Goal: Task Accomplishment & Management: Use online tool/utility

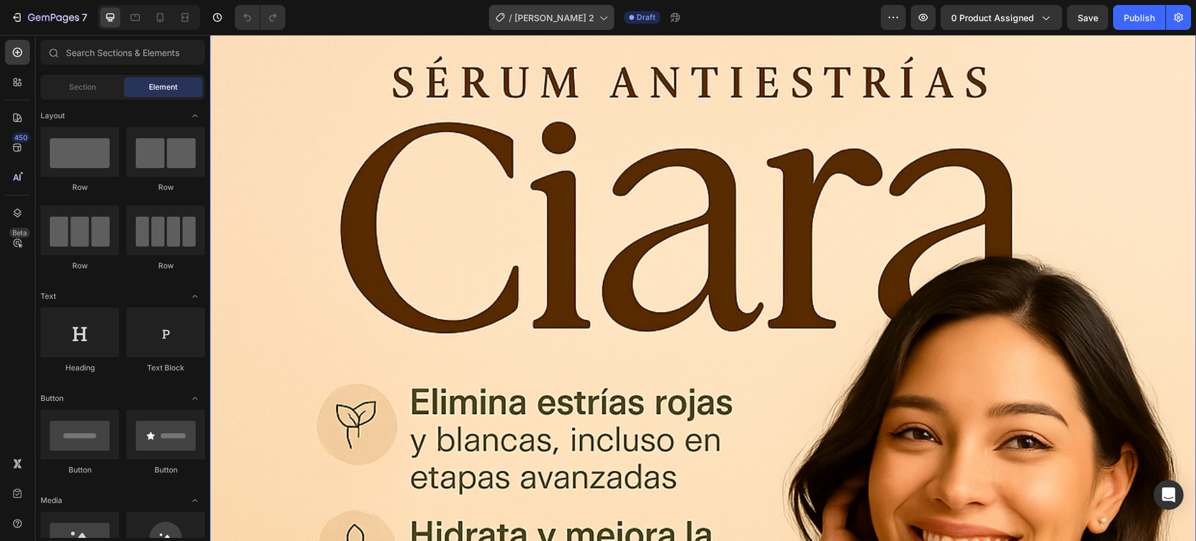
scroll to position [156, 0]
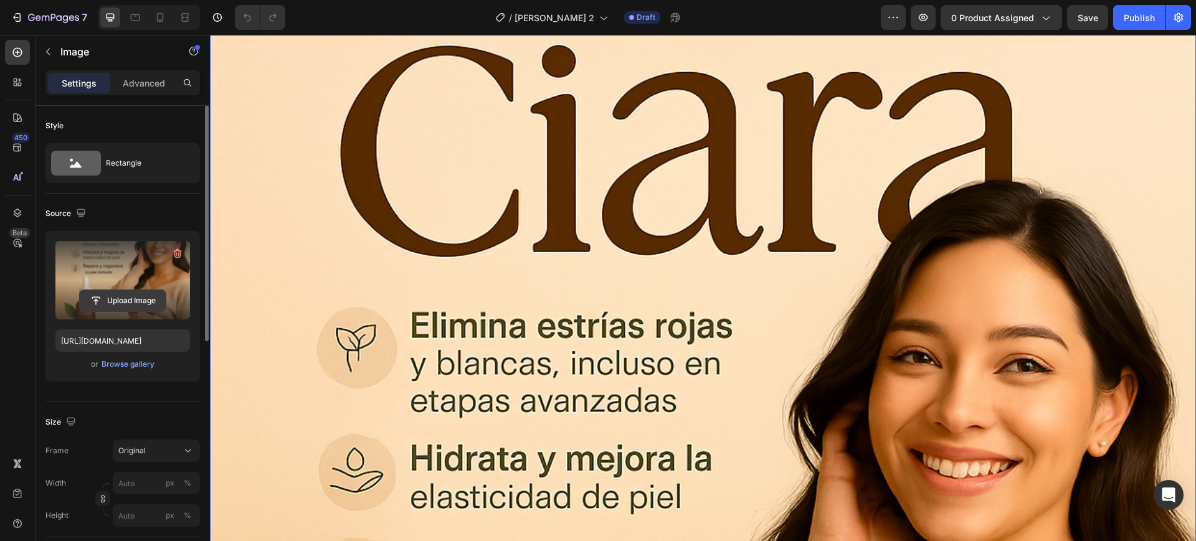
click at [110, 294] on input "file" at bounding box center [123, 300] width 86 height 21
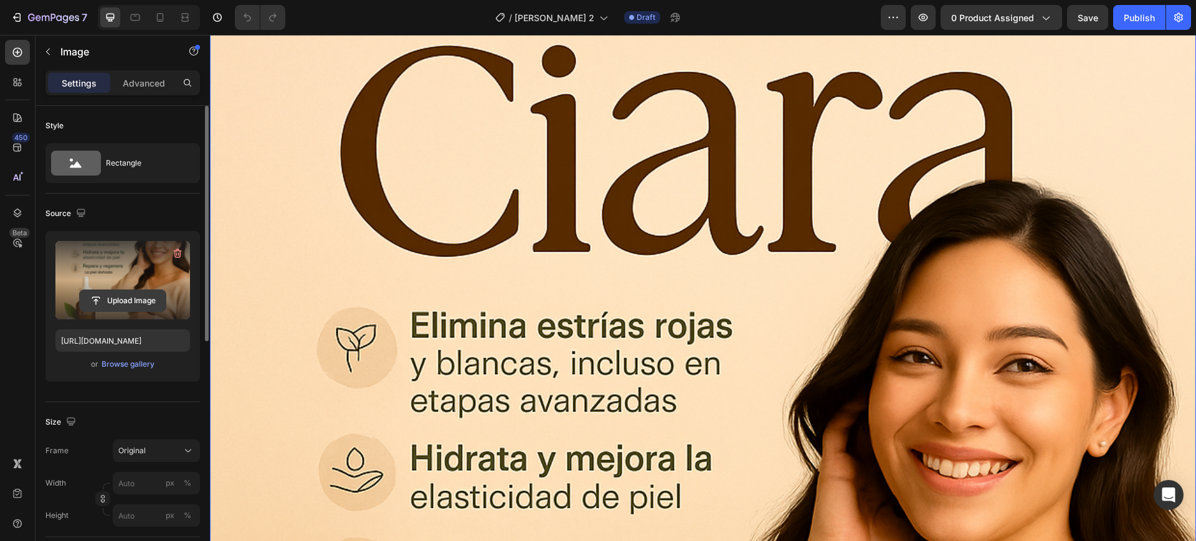
click at [149, 291] on input "file" at bounding box center [123, 300] width 86 height 21
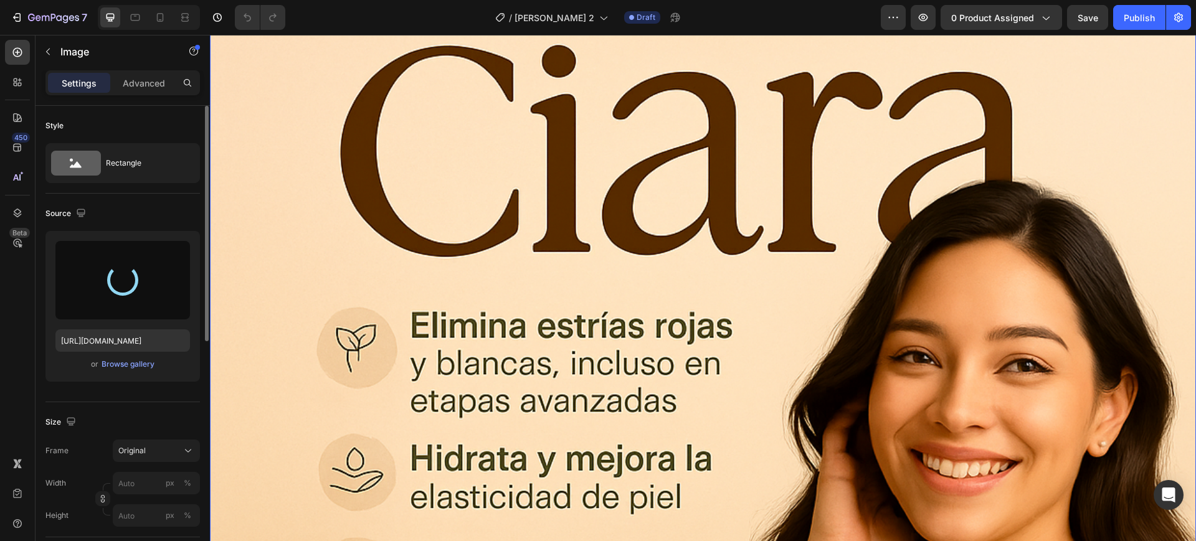
type input "[URL][DOMAIN_NAME]"
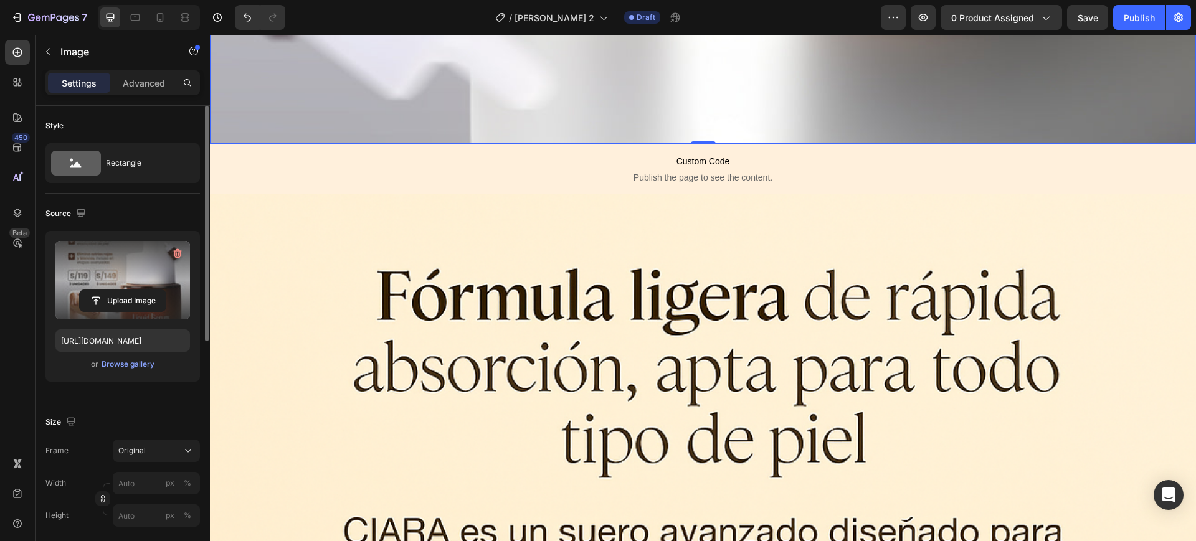
scroll to position [1479, 0]
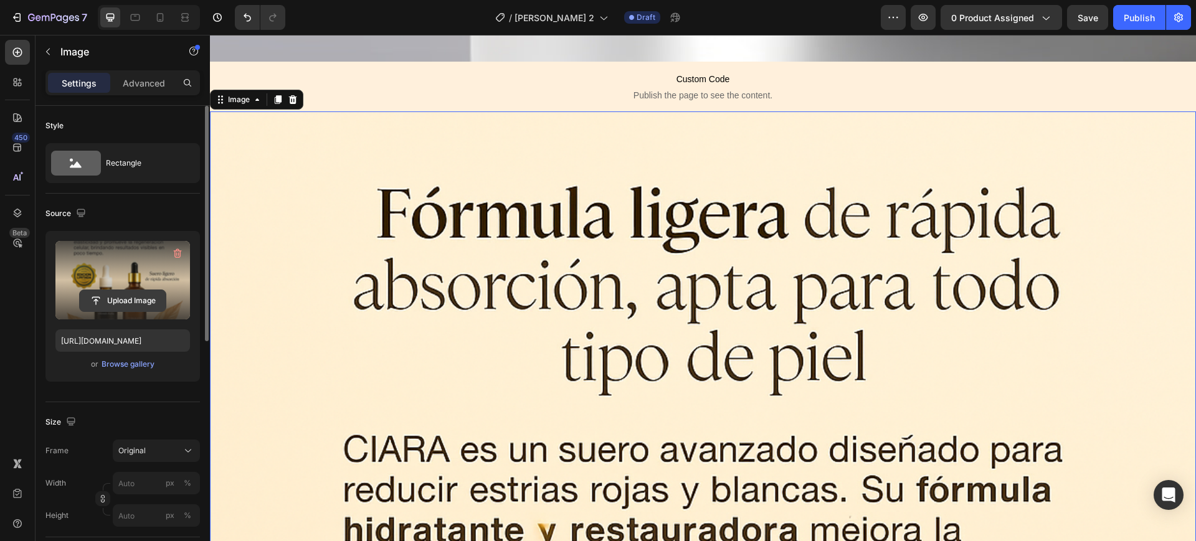
click at [161, 295] on input "file" at bounding box center [123, 300] width 86 height 21
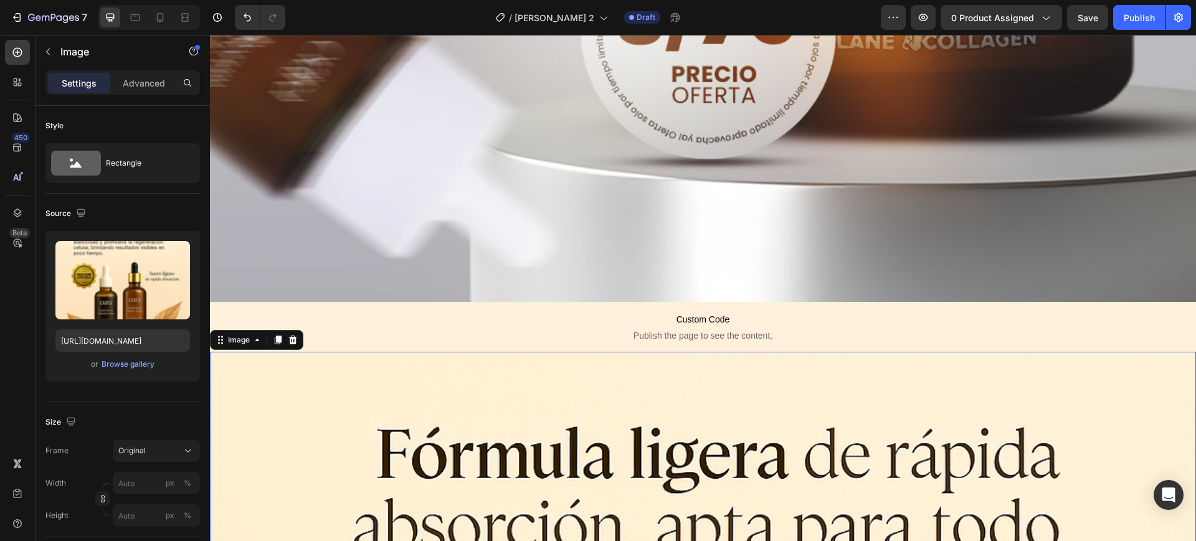
scroll to position [1323, 0]
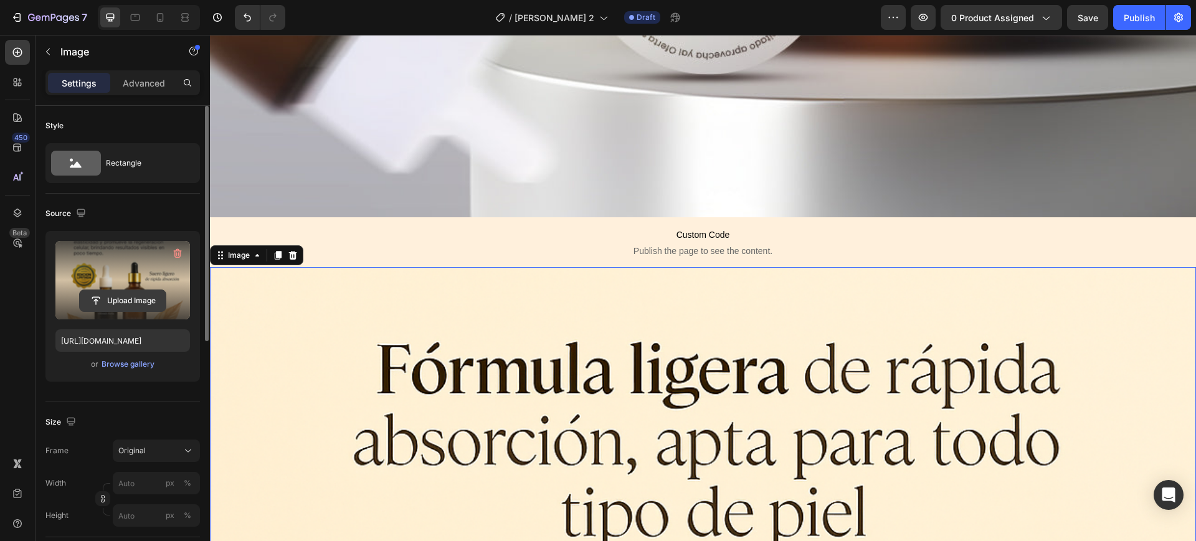
click at [141, 296] on input "file" at bounding box center [123, 300] width 86 height 21
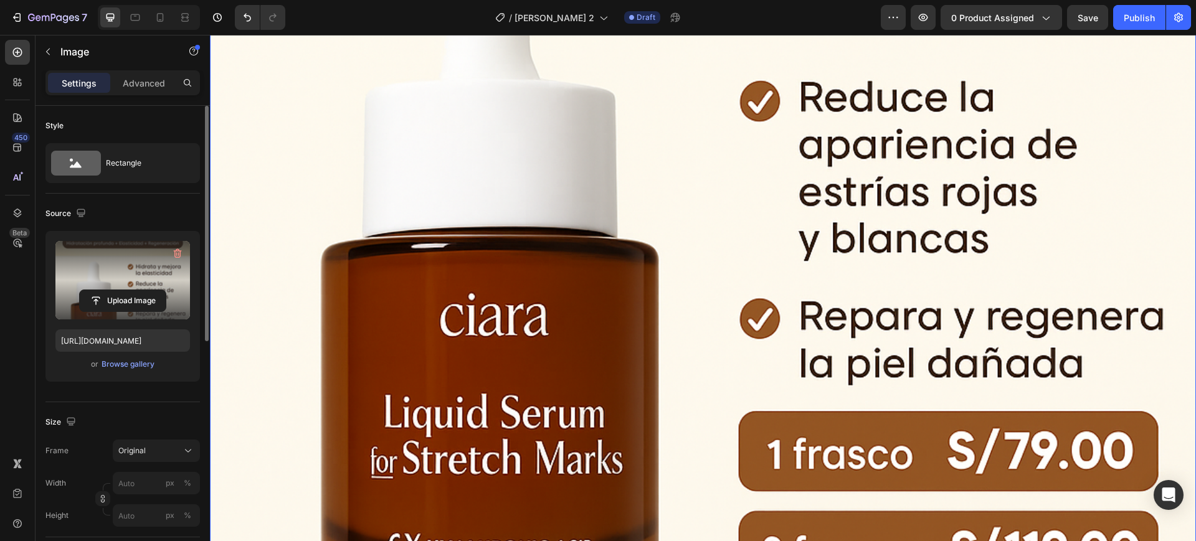
scroll to position [2258, 0]
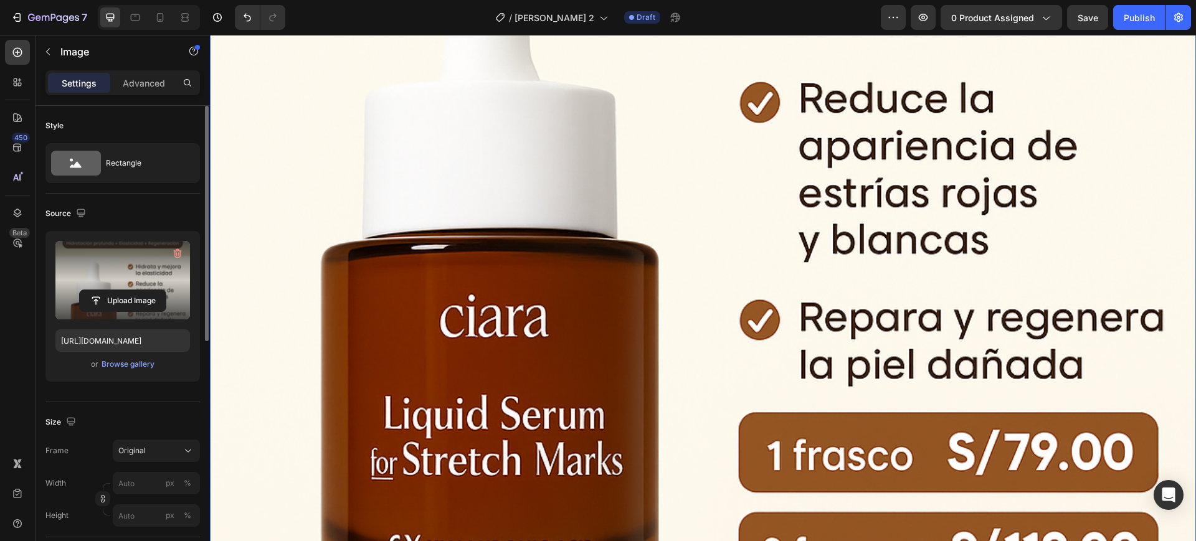
click at [707, 338] on img at bounding box center [703, 72] width 986 height 1479
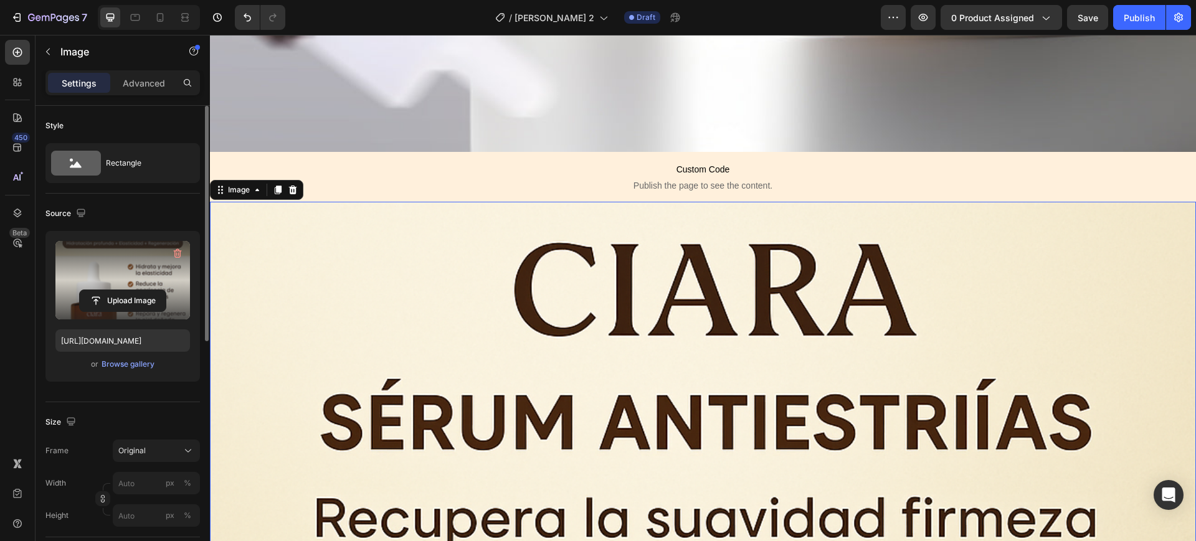
scroll to position [1479, 0]
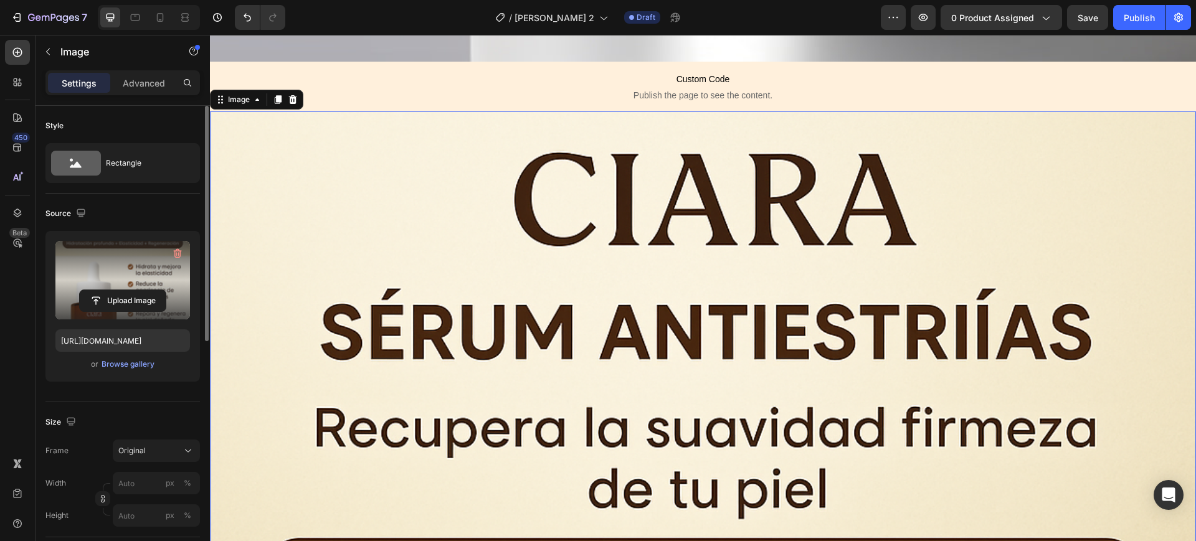
click at [128, 293] on input "file" at bounding box center [123, 300] width 86 height 21
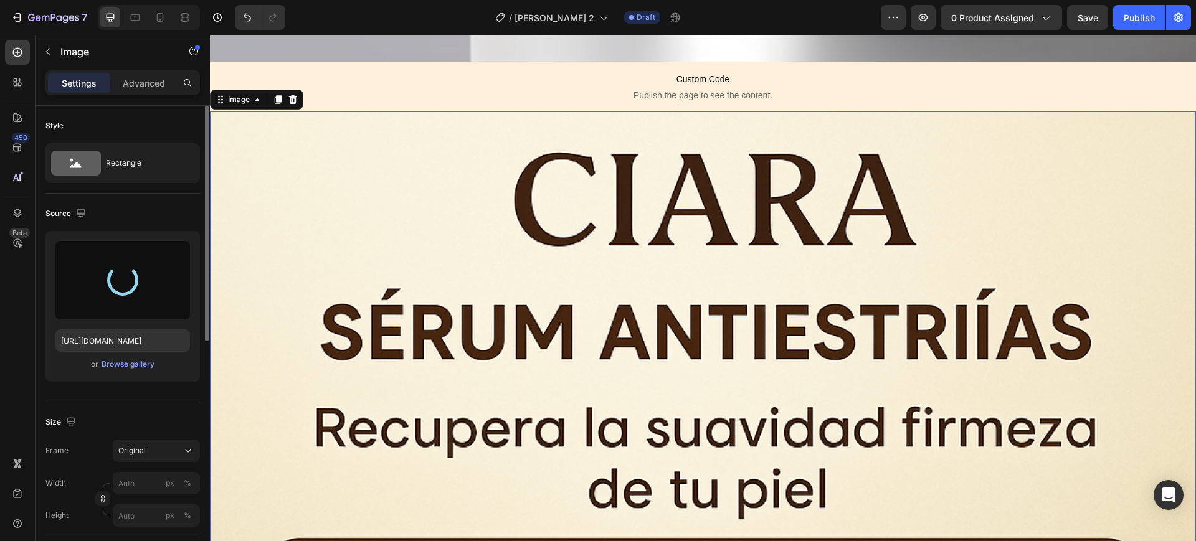
type input "[URL][DOMAIN_NAME]"
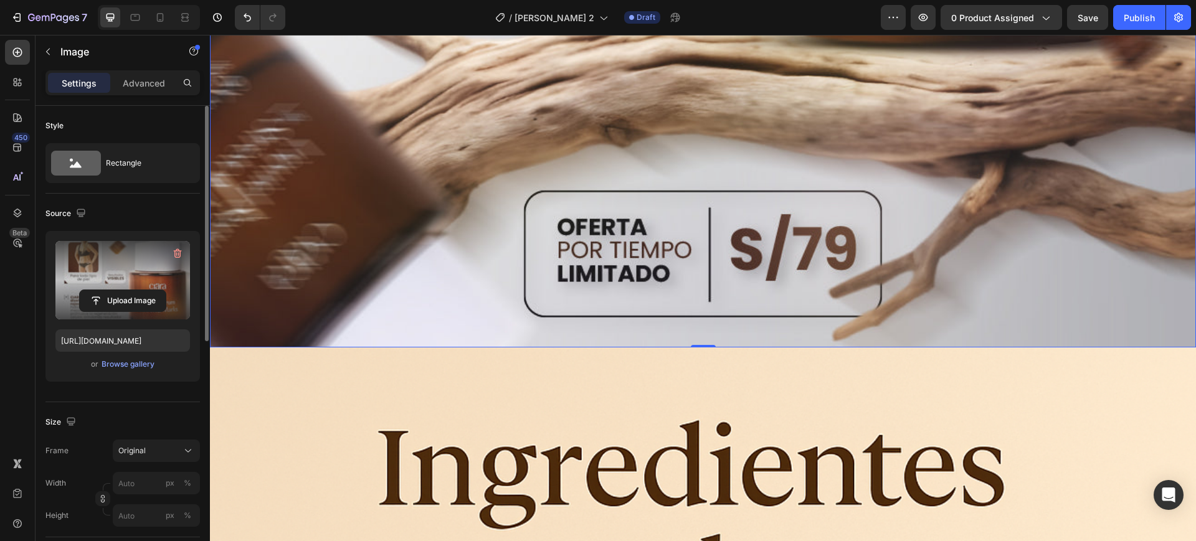
scroll to position [2880, 0]
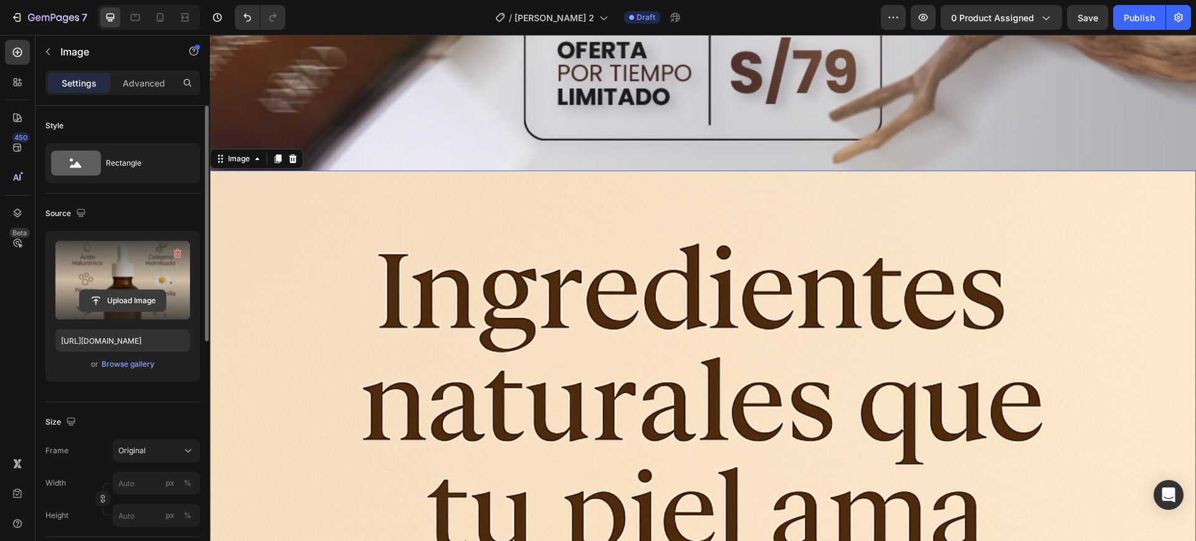
click at [138, 298] on input "file" at bounding box center [123, 300] width 86 height 21
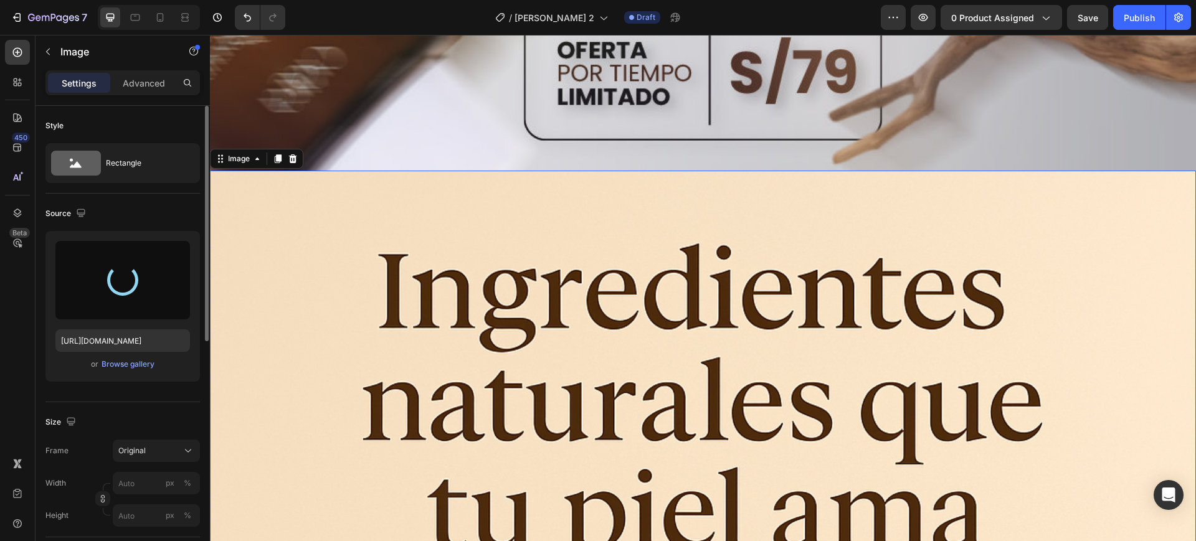
type input "[URL][DOMAIN_NAME]"
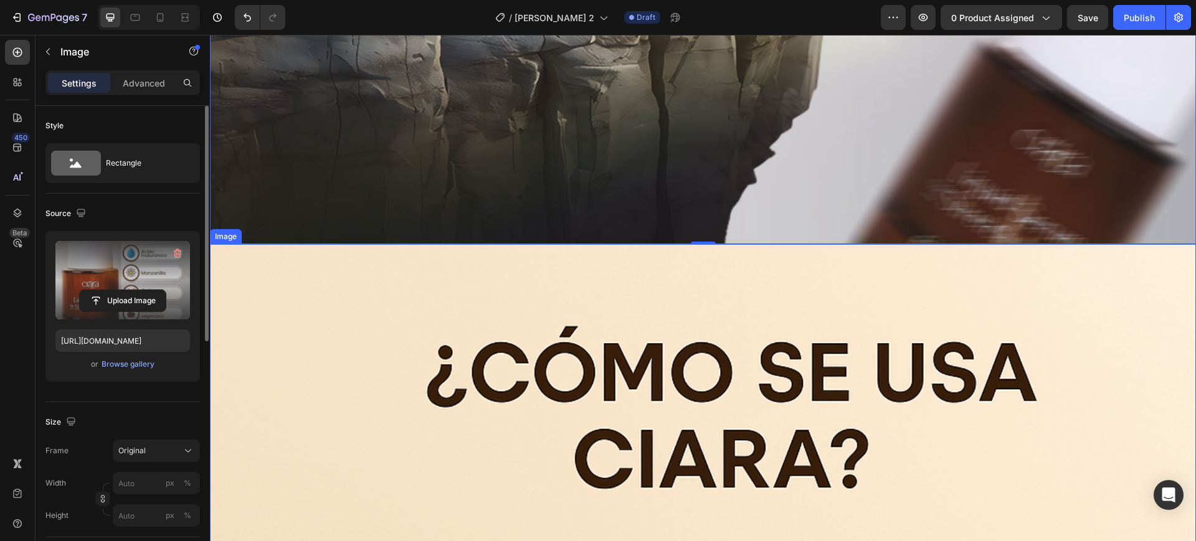
scroll to position [4282, 0]
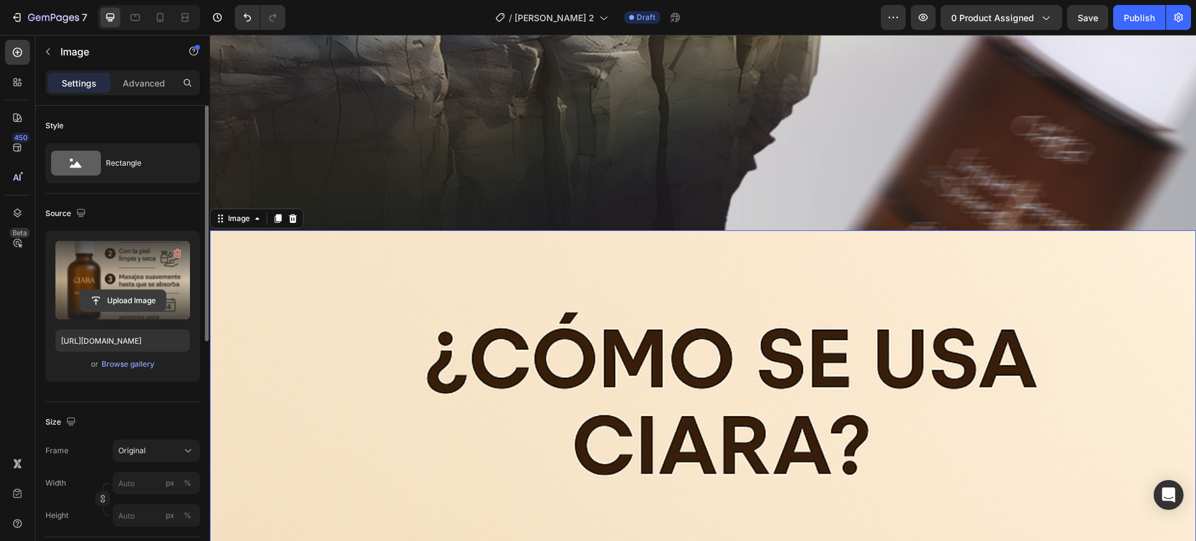
click at [142, 296] on input "file" at bounding box center [123, 300] width 86 height 21
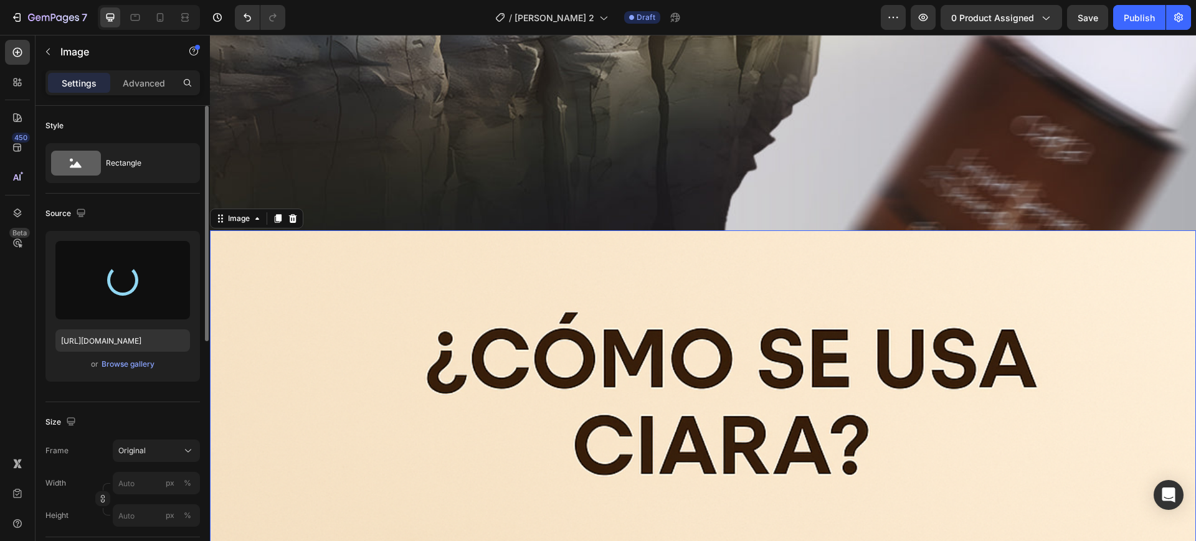
type input "[URL][DOMAIN_NAME]"
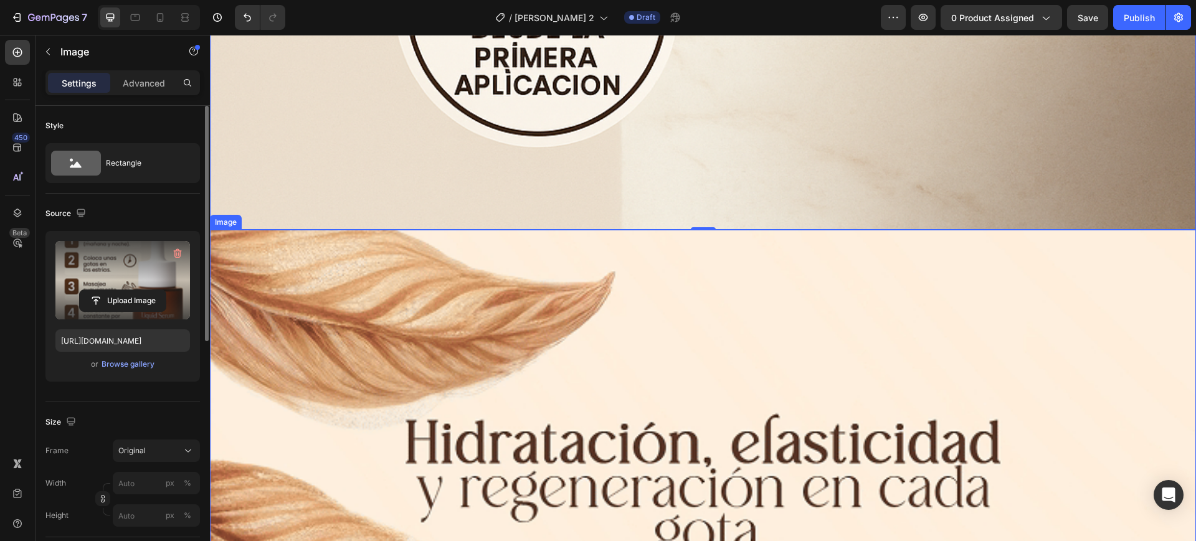
scroll to position [6072, 0]
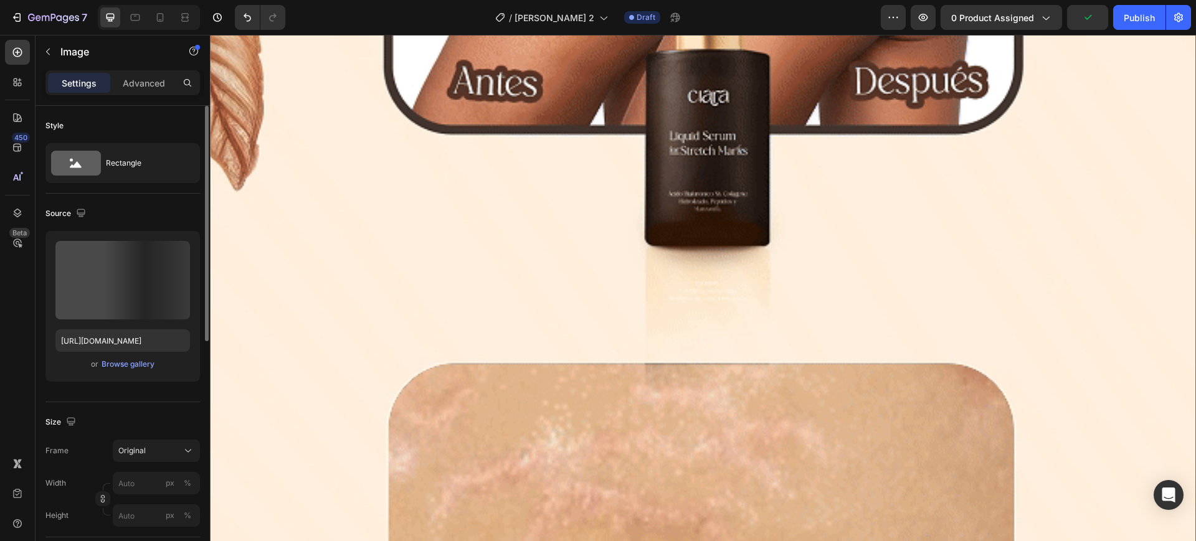
scroll to position [6929, 0]
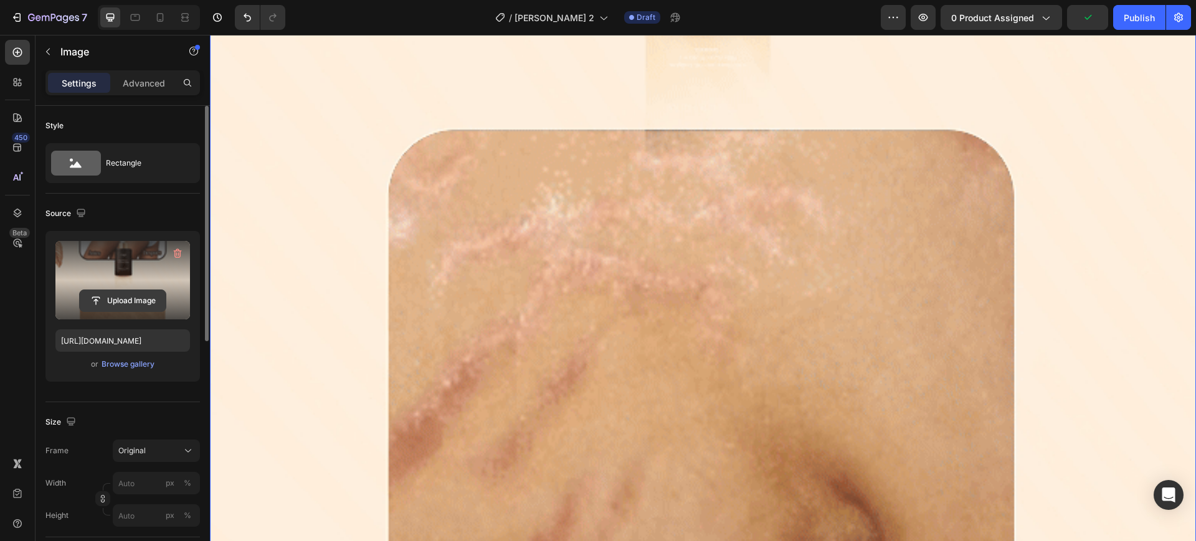
click at [113, 299] on input "file" at bounding box center [123, 300] width 86 height 21
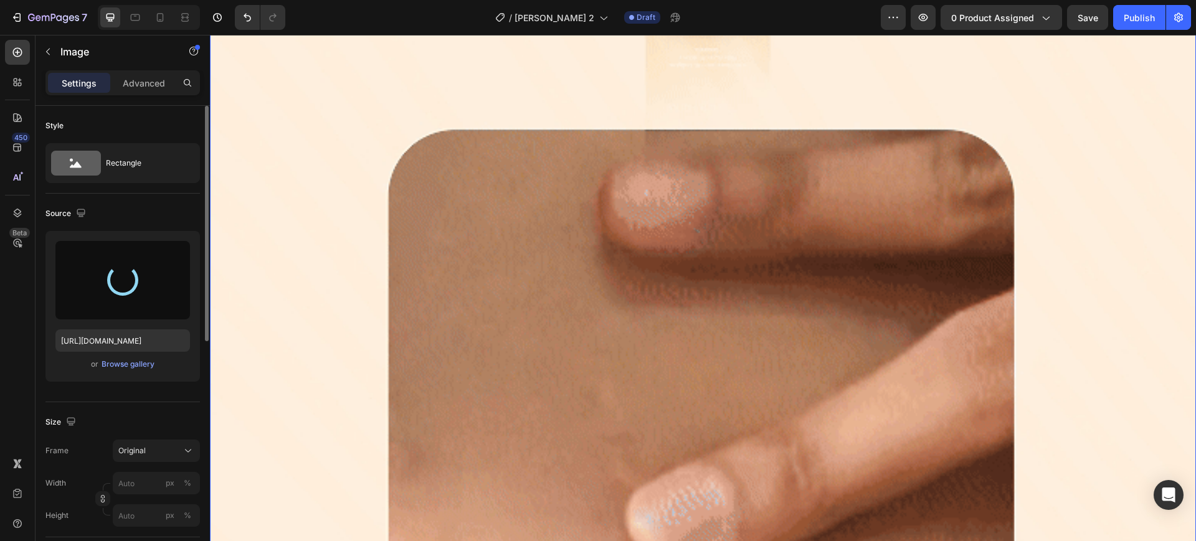
type input "[URL][DOMAIN_NAME]"
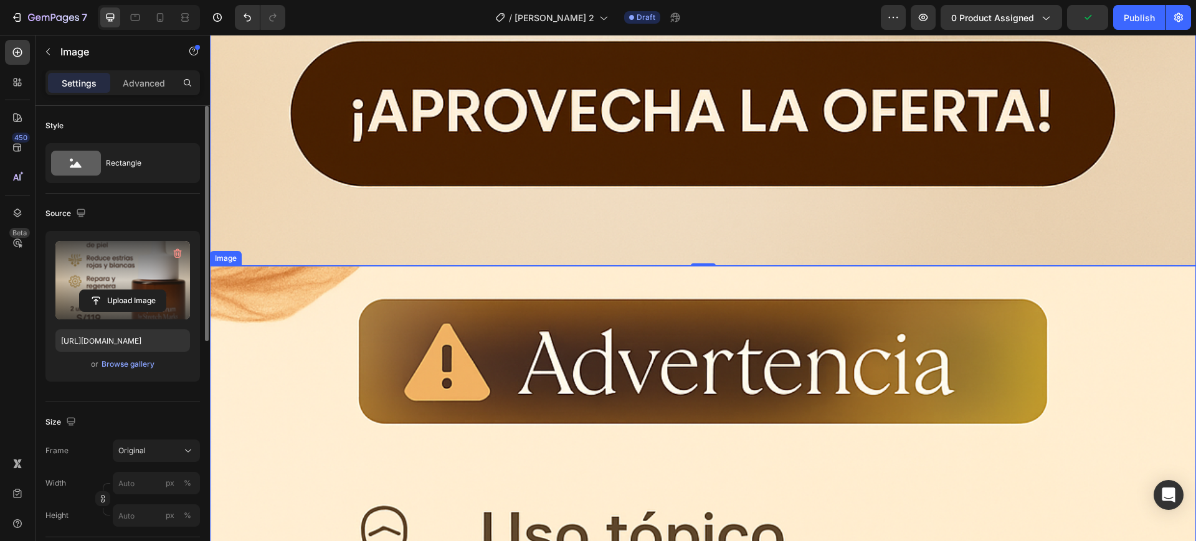
scroll to position [7318, 0]
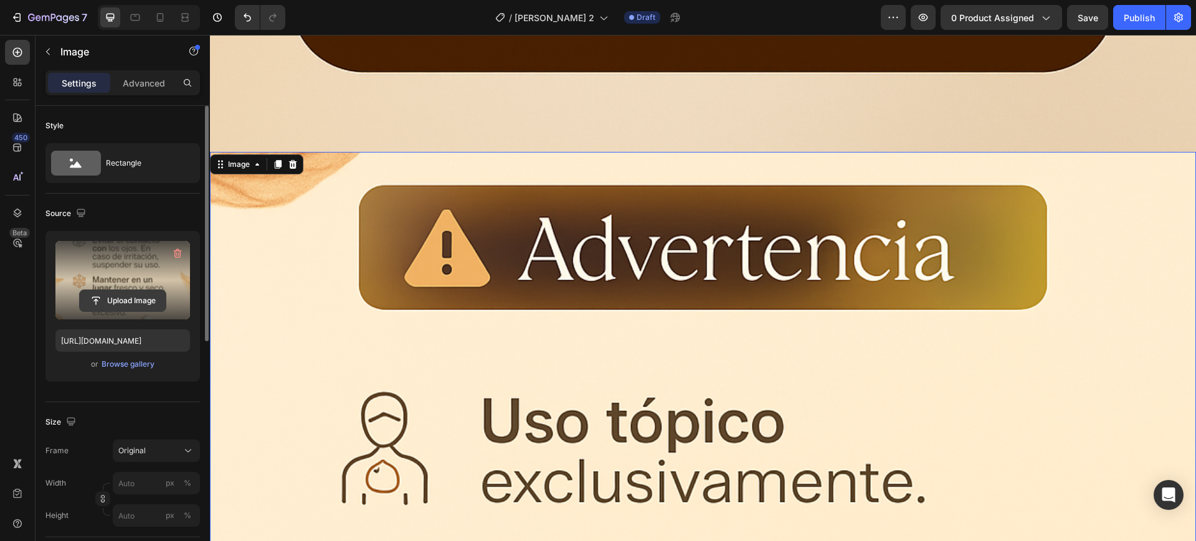
click at [139, 293] on input "file" at bounding box center [123, 300] width 86 height 21
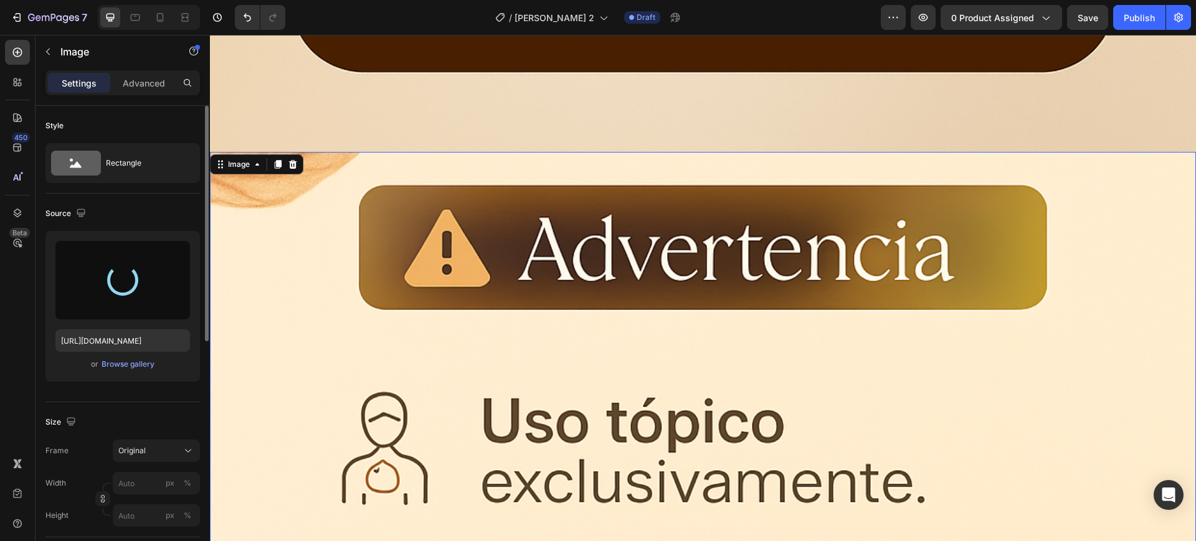
type input "[URL][DOMAIN_NAME]"
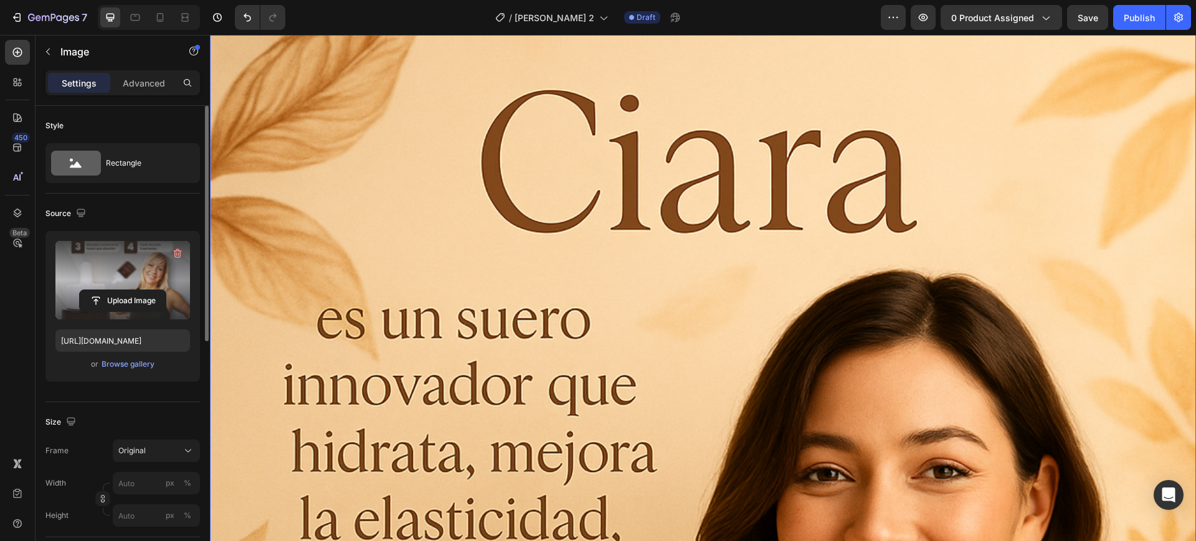
scroll to position [8953, 0]
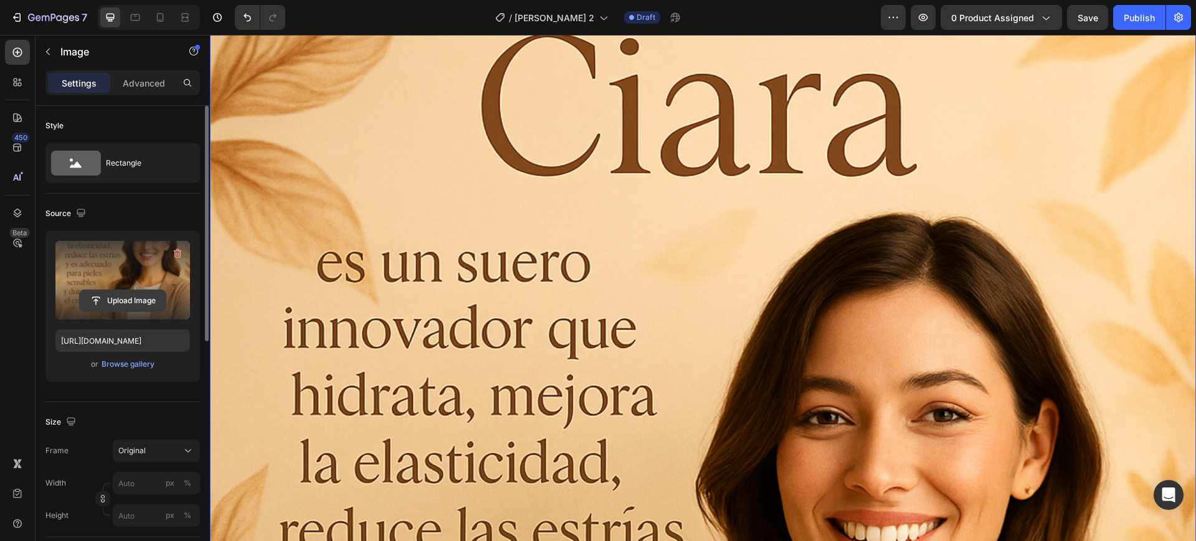
click at [105, 300] on input "file" at bounding box center [123, 300] width 86 height 21
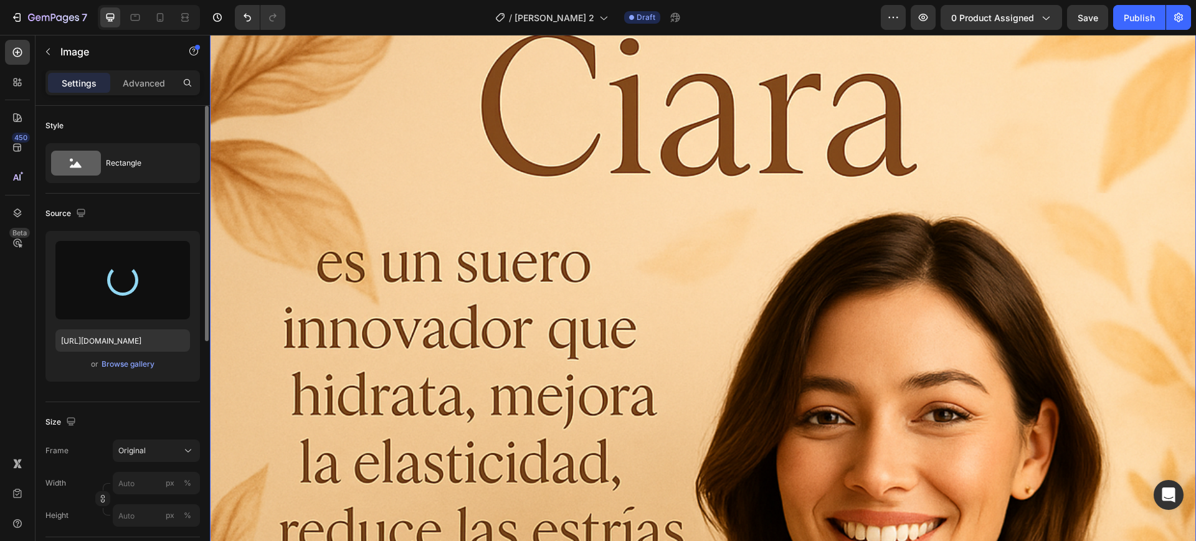
type input "[URL][DOMAIN_NAME]"
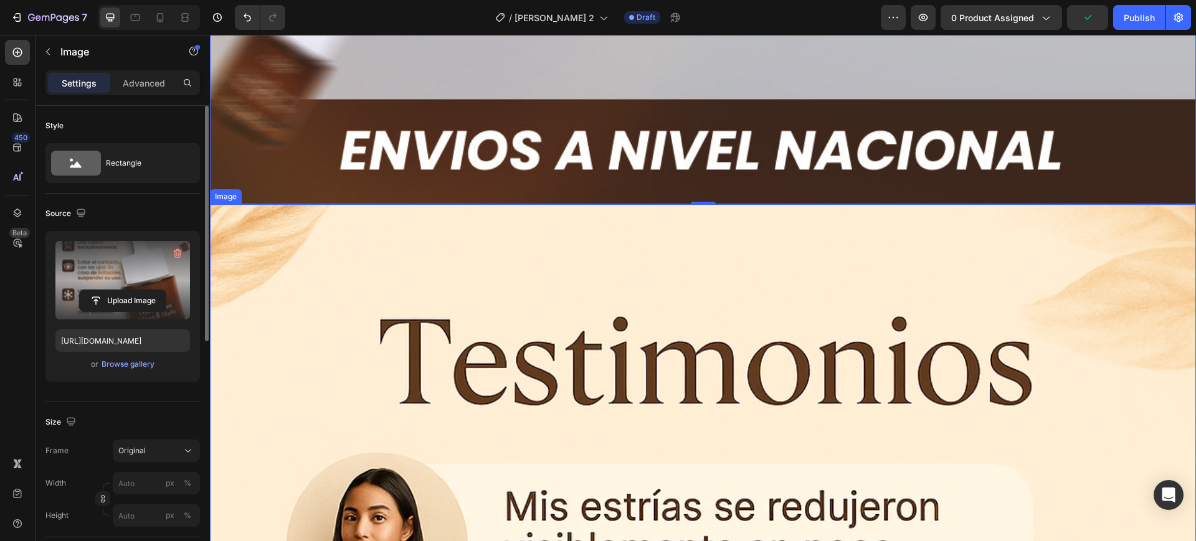
scroll to position [10354, 0]
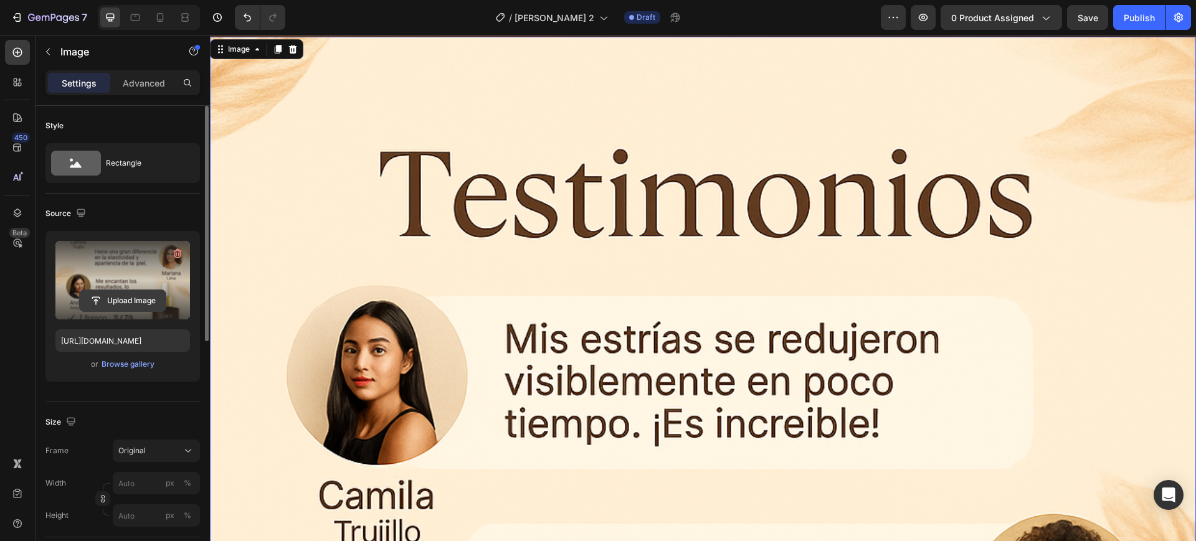
click at [133, 298] on input "file" at bounding box center [123, 300] width 86 height 21
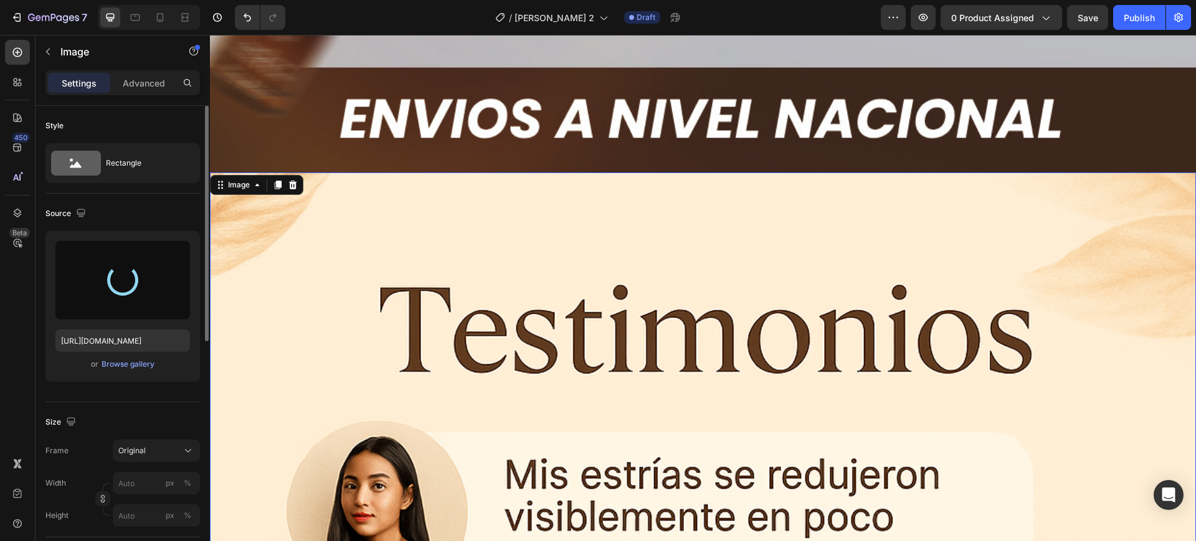
scroll to position [10120, 0]
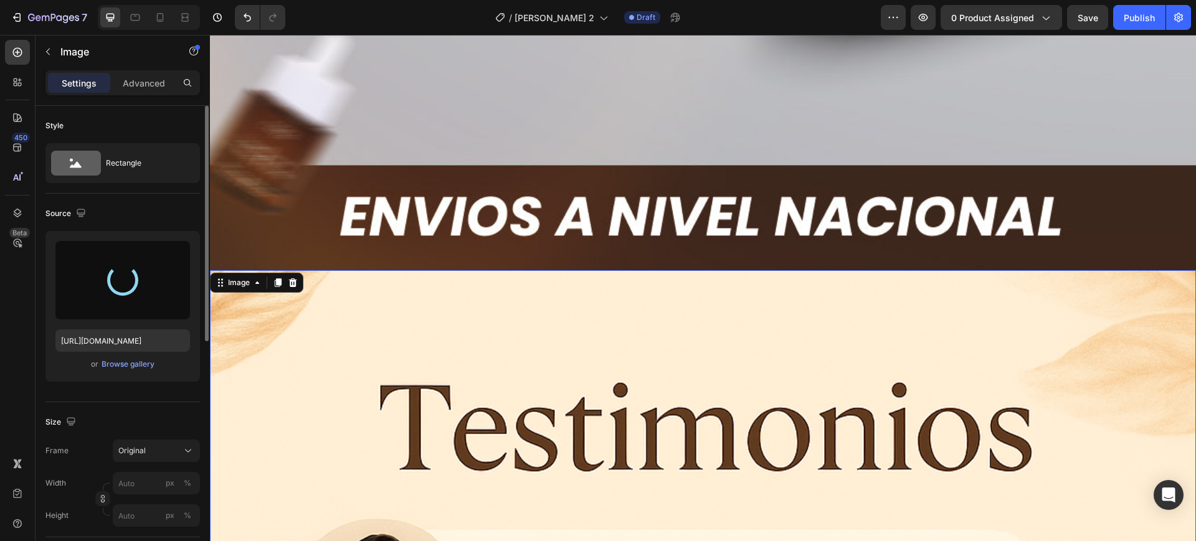
type input "[URL][DOMAIN_NAME]"
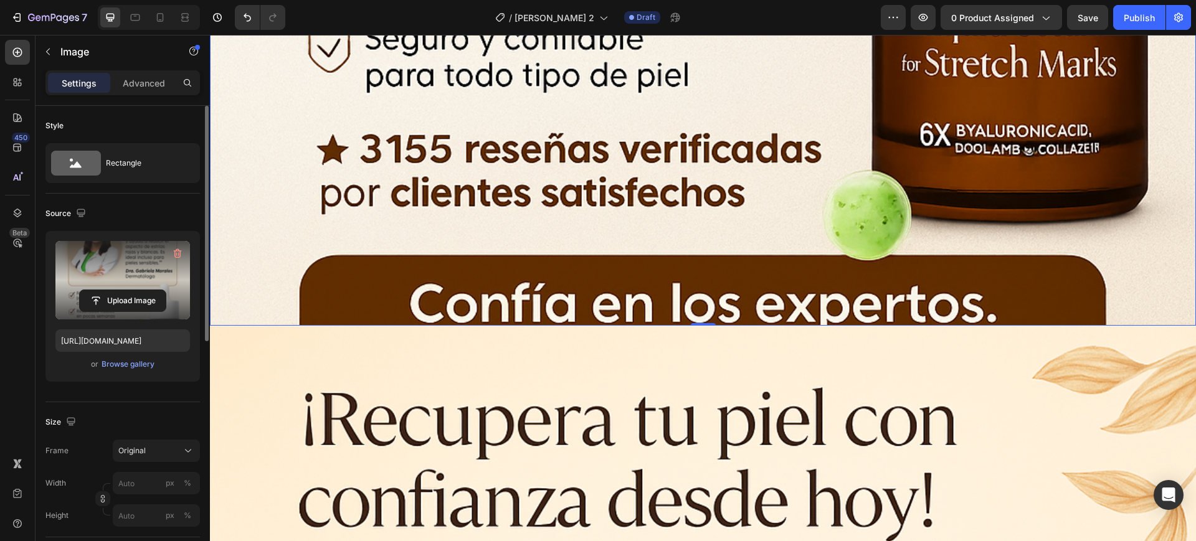
scroll to position [11755, 0]
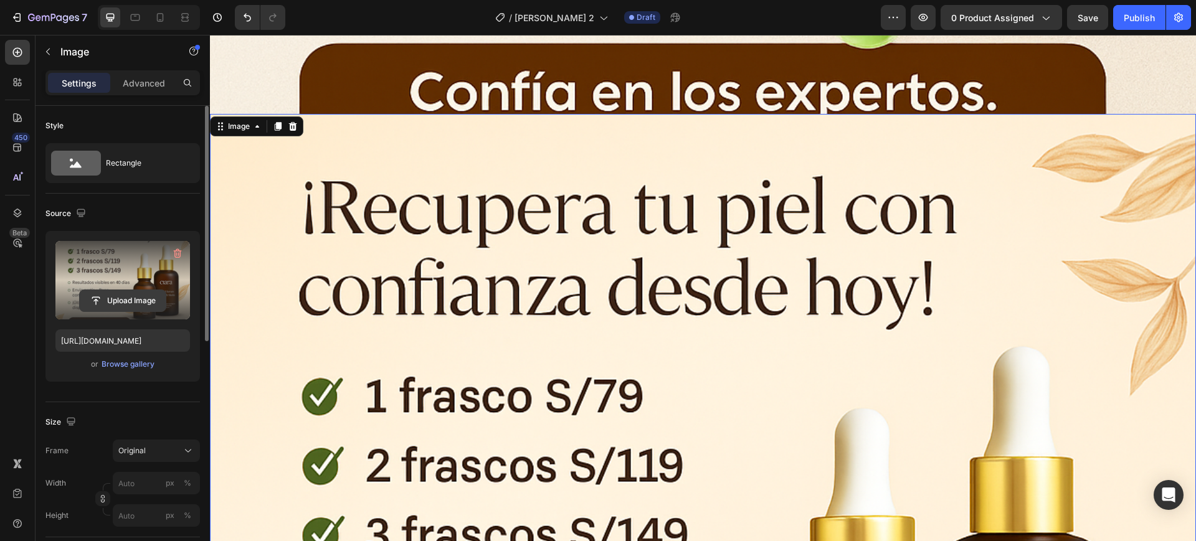
click at [116, 303] on input "file" at bounding box center [123, 300] width 86 height 21
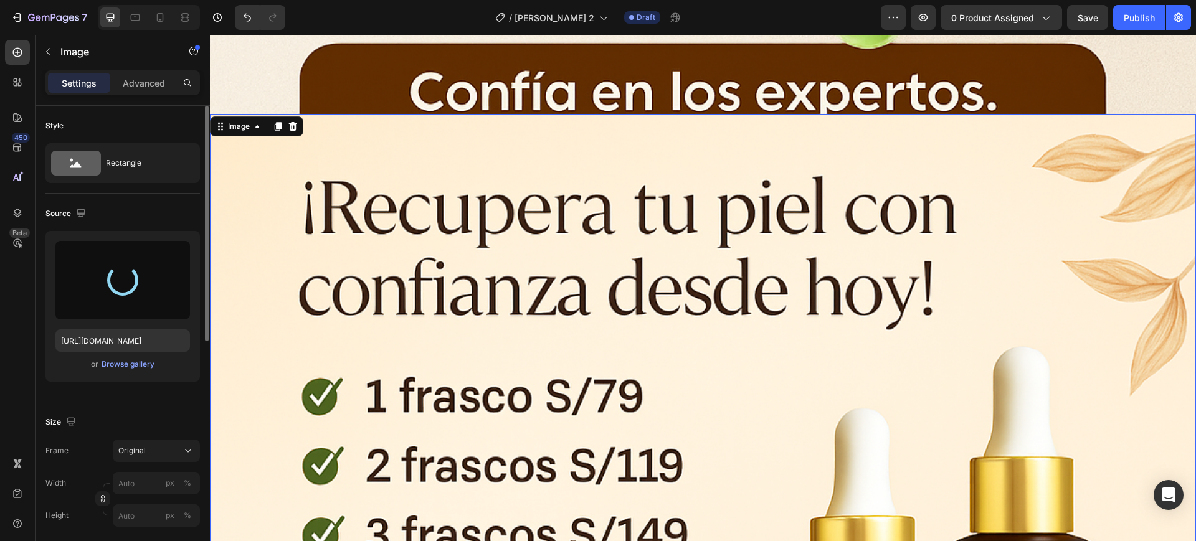
type input "[URL][DOMAIN_NAME]"
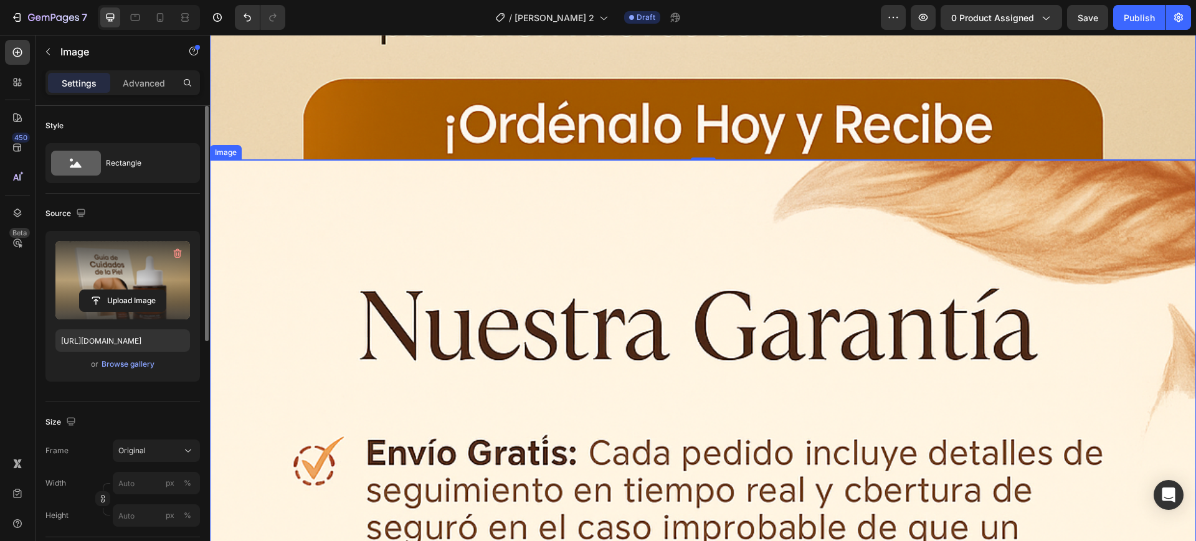
scroll to position [13312, 0]
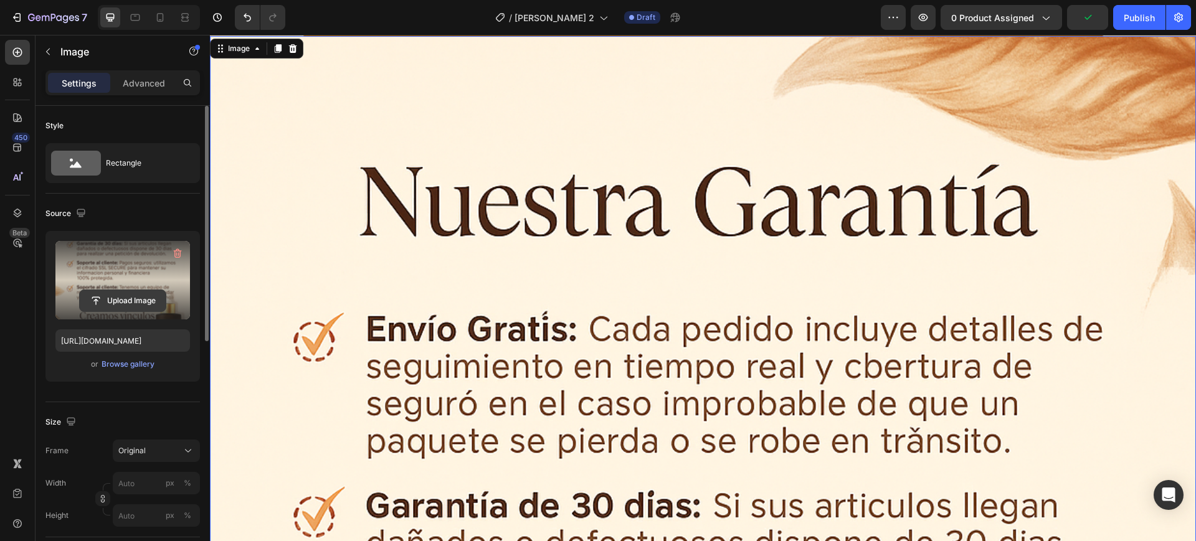
click at [158, 303] on input "file" at bounding box center [123, 300] width 86 height 21
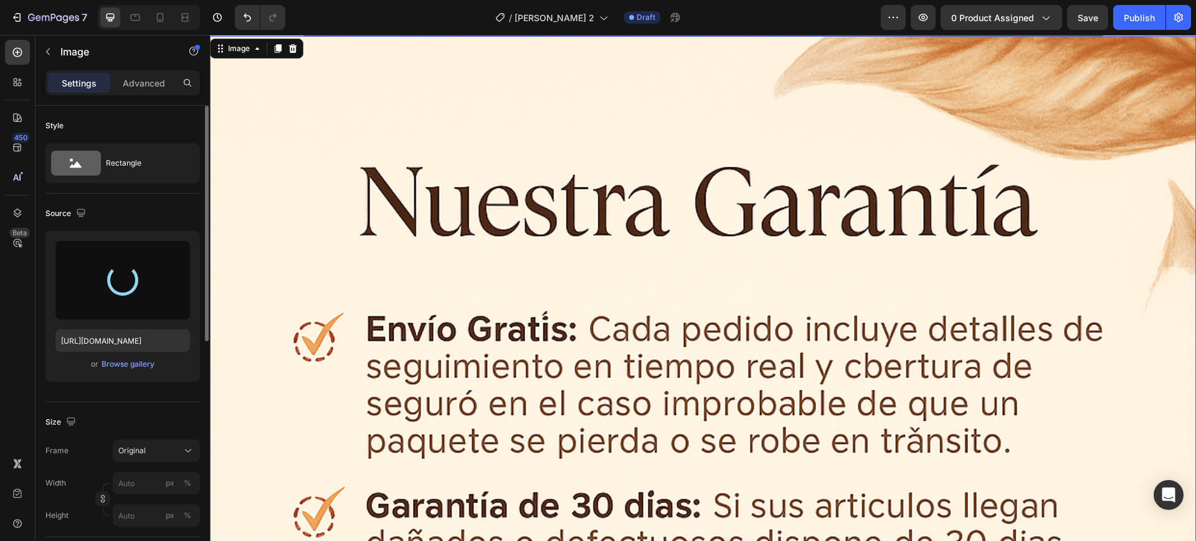
type input "[URL][DOMAIN_NAME]"
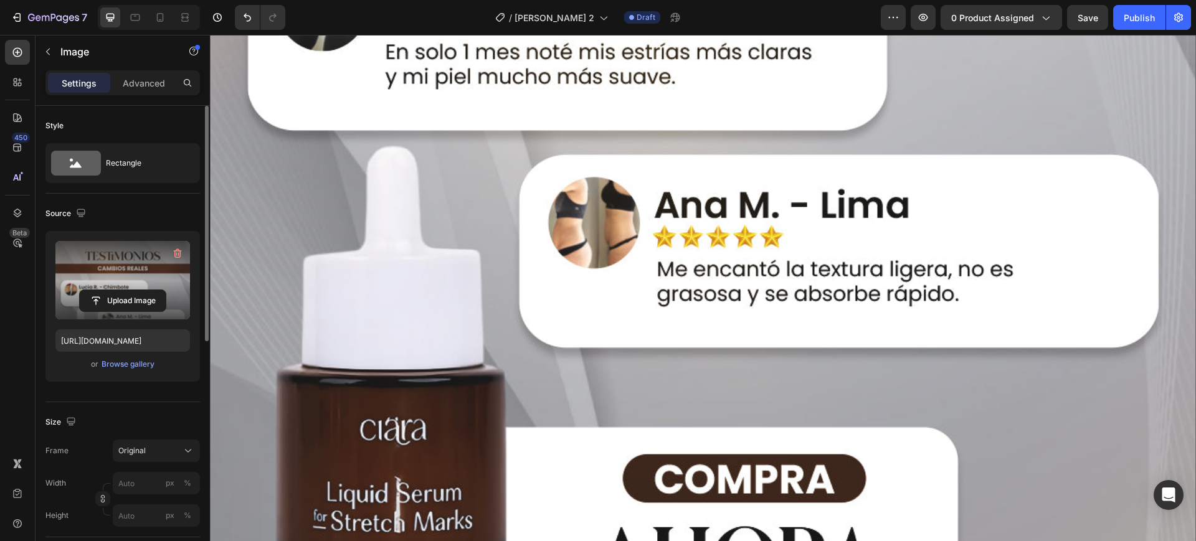
scroll to position [14261, 0]
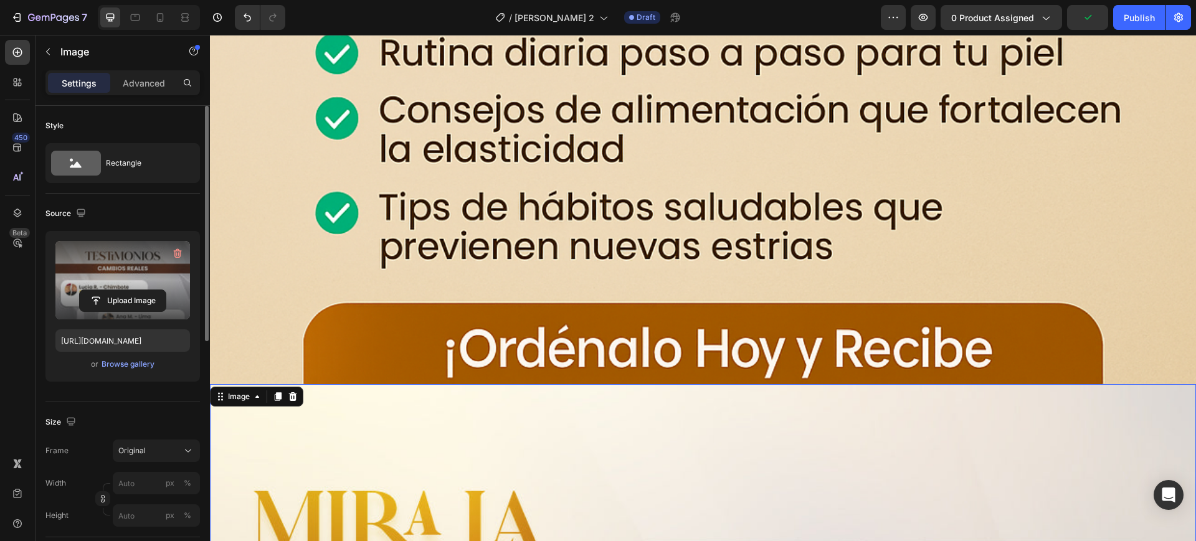
scroll to position [12937, 0]
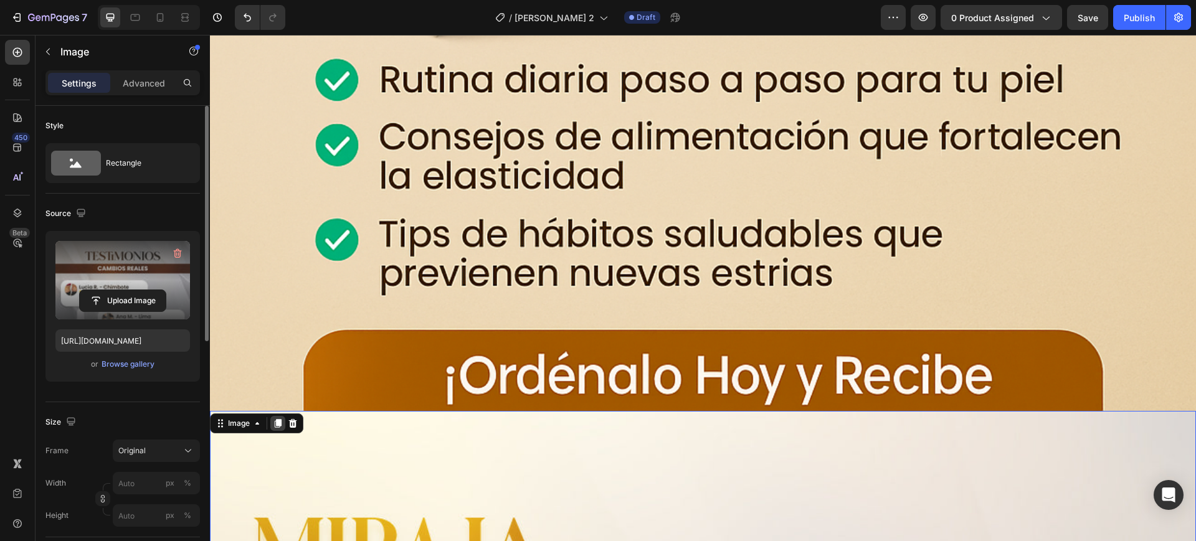
click at [277, 419] on icon at bounding box center [278, 423] width 7 height 9
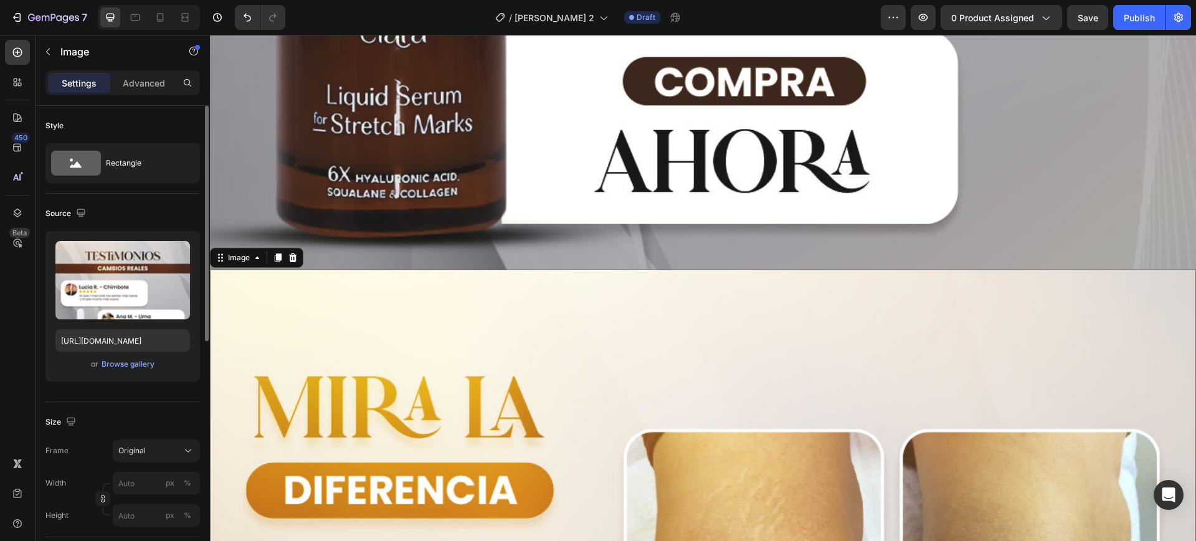
scroll to position [14554, 0]
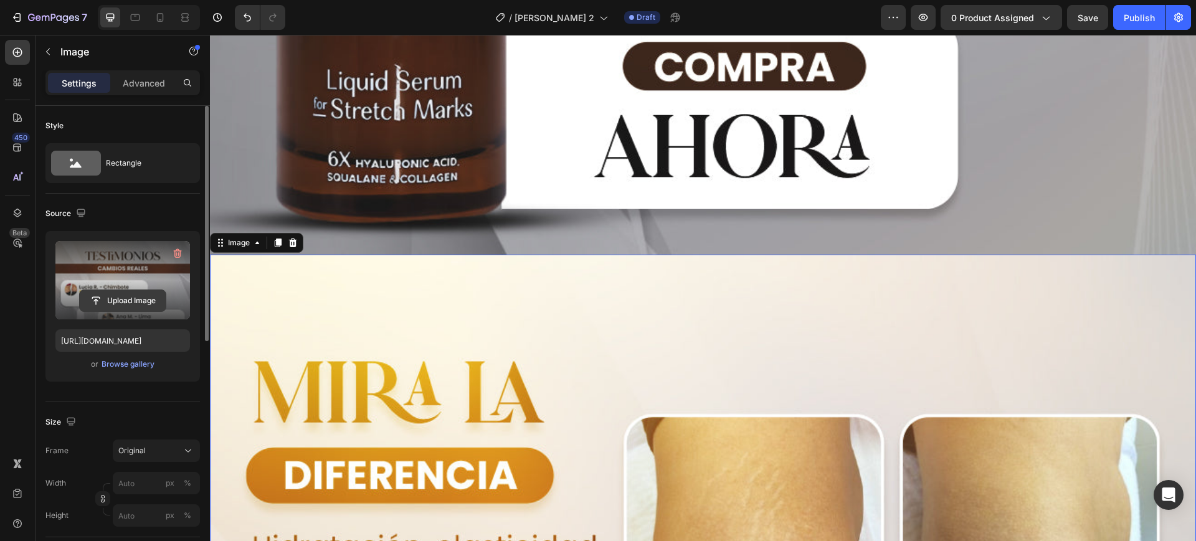
click at [138, 298] on input "file" at bounding box center [123, 300] width 86 height 21
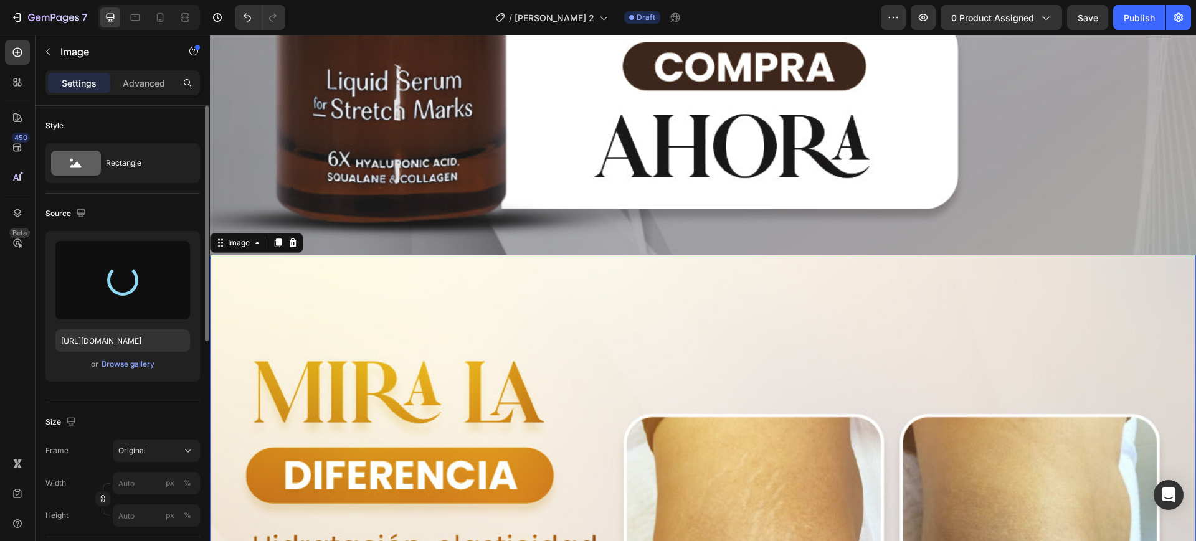
type input "[URL][DOMAIN_NAME]"
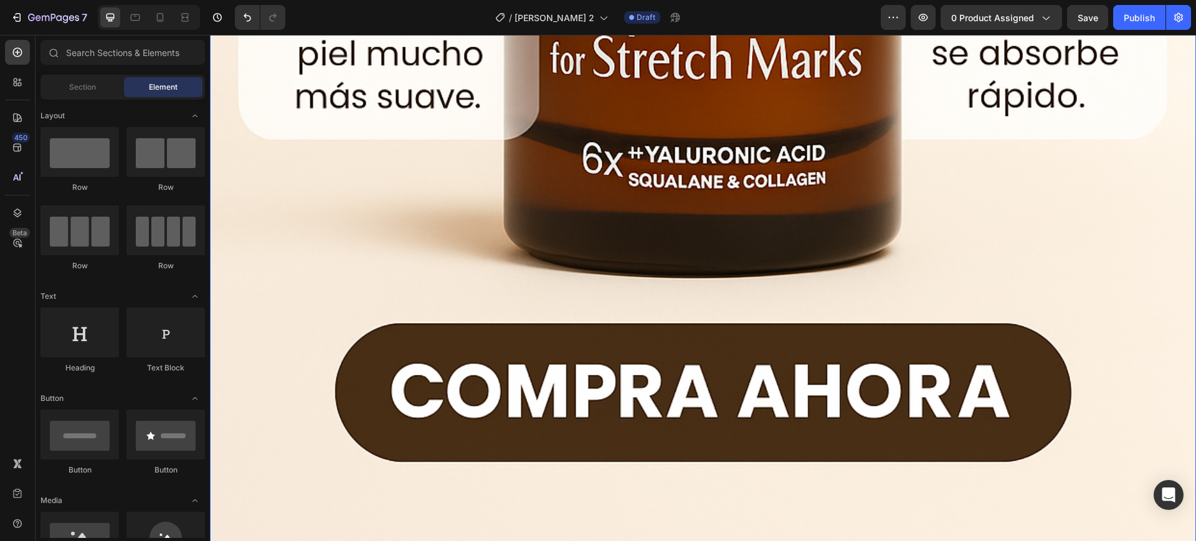
scroll to position [15722, 0]
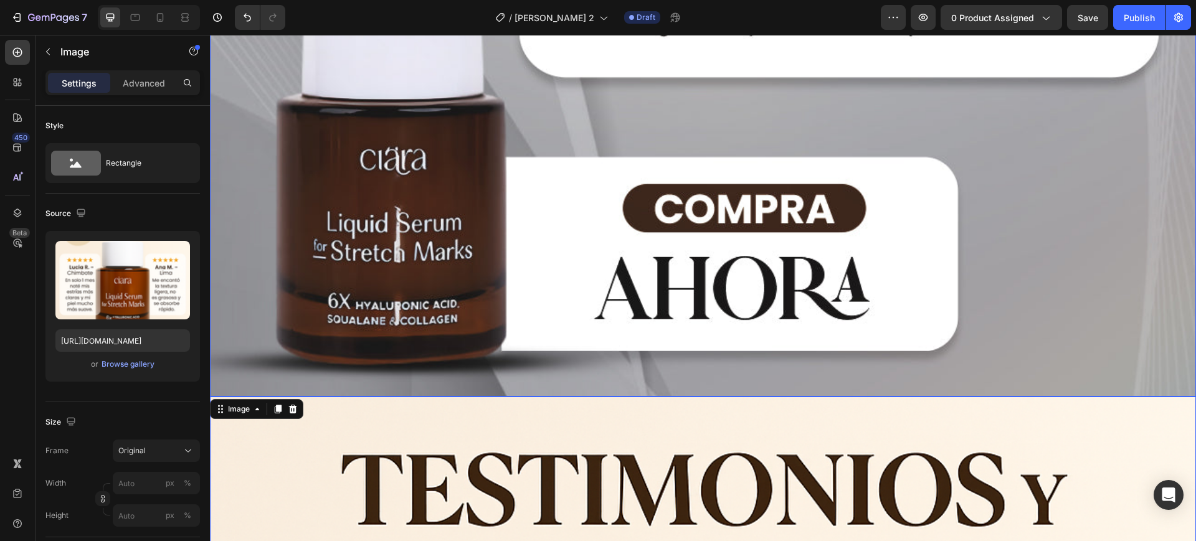
scroll to position [14320, 0]
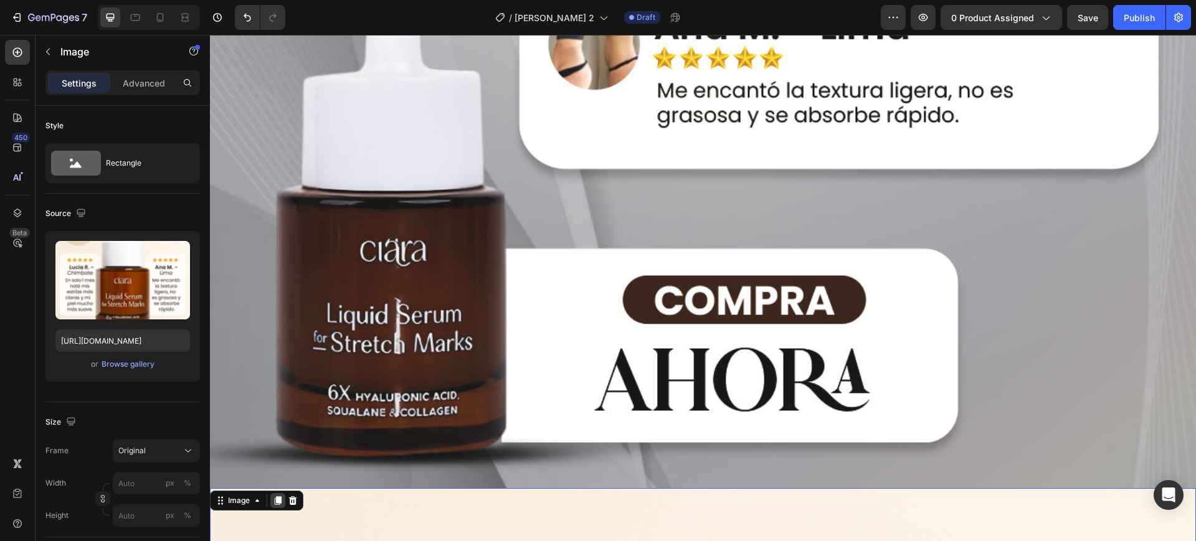
click at [281, 493] on div at bounding box center [277, 500] width 15 height 15
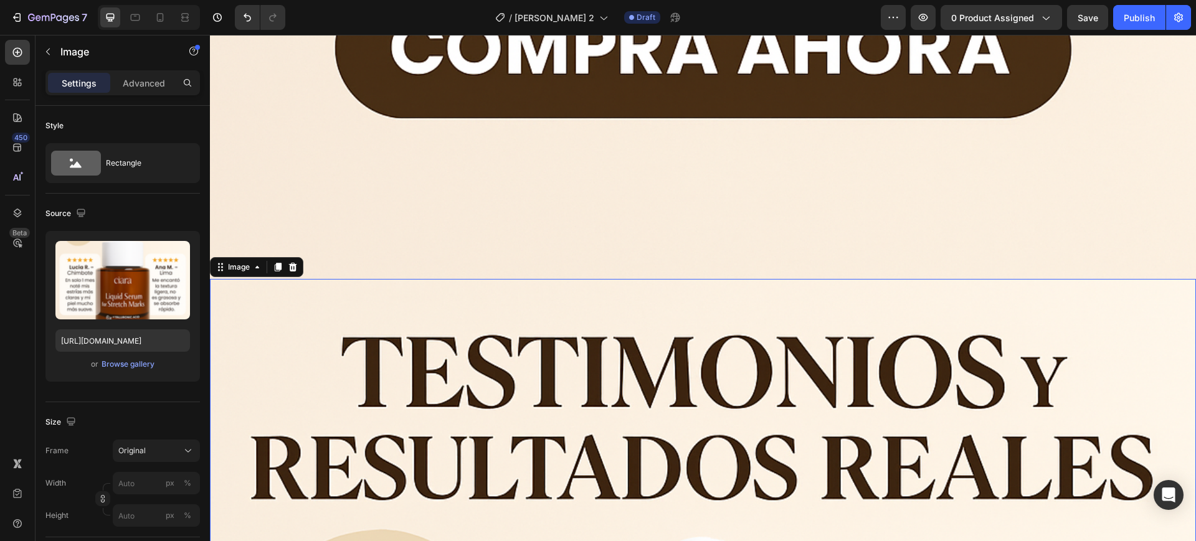
scroll to position [16015, 0]
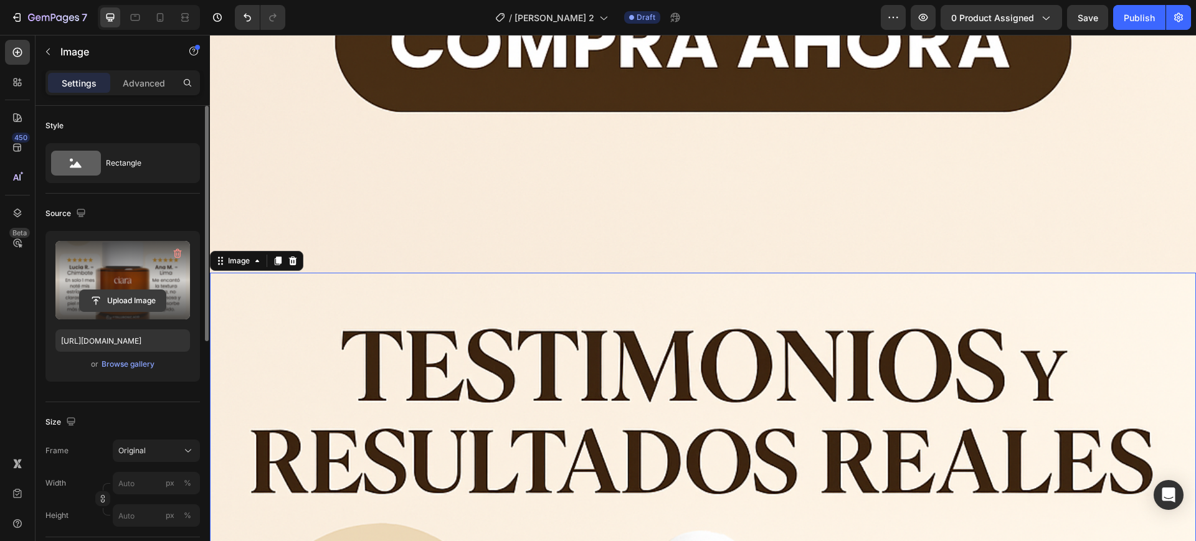
click at [156, 294] on input "file" at bounding box center [123, 300] width 86 height 21
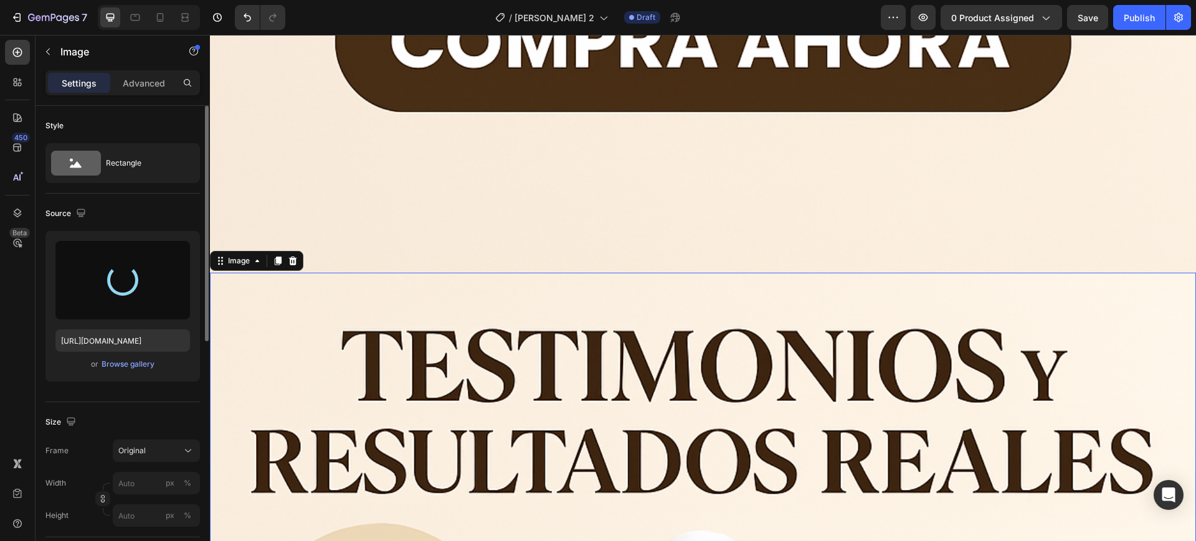
type input "[URL][DOMAIN_NAME]"
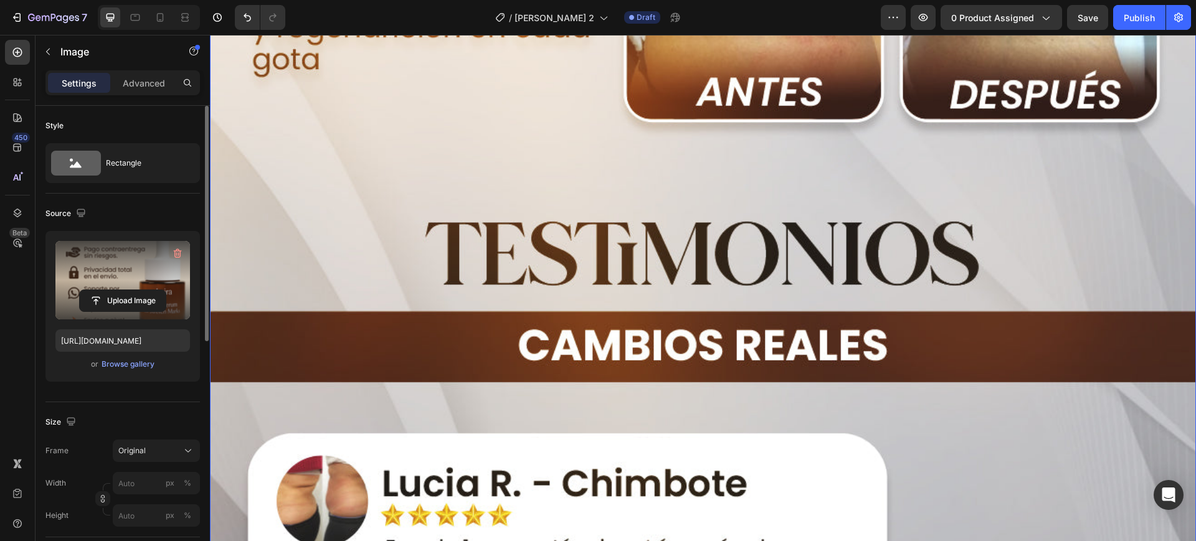
scroll to position [13524, 0]
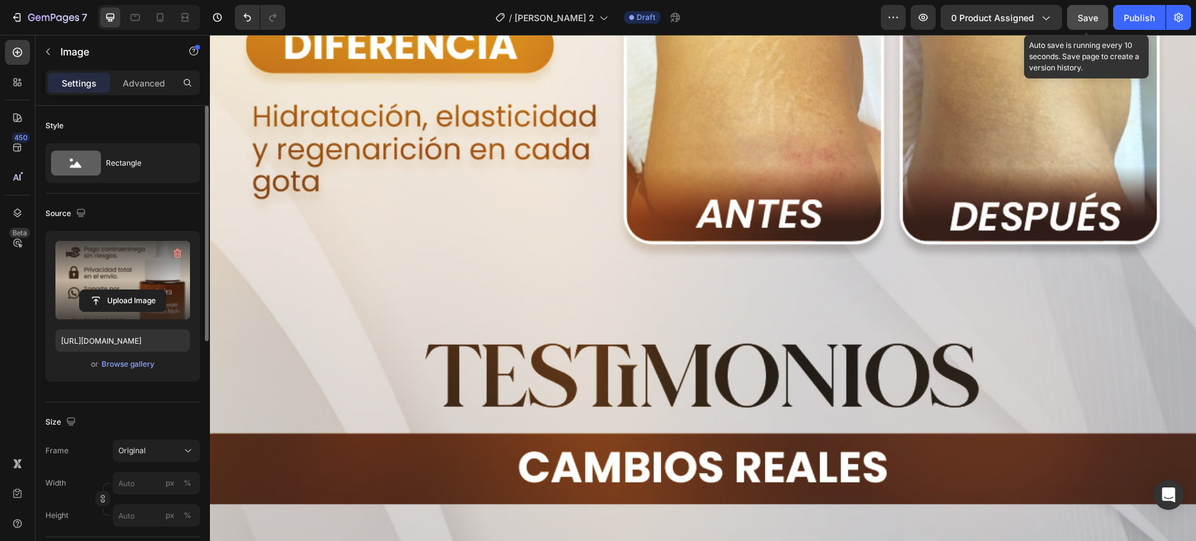
click at [1078, 19] on span "Save" at bounding box center [1087, 17] width 21 height 11
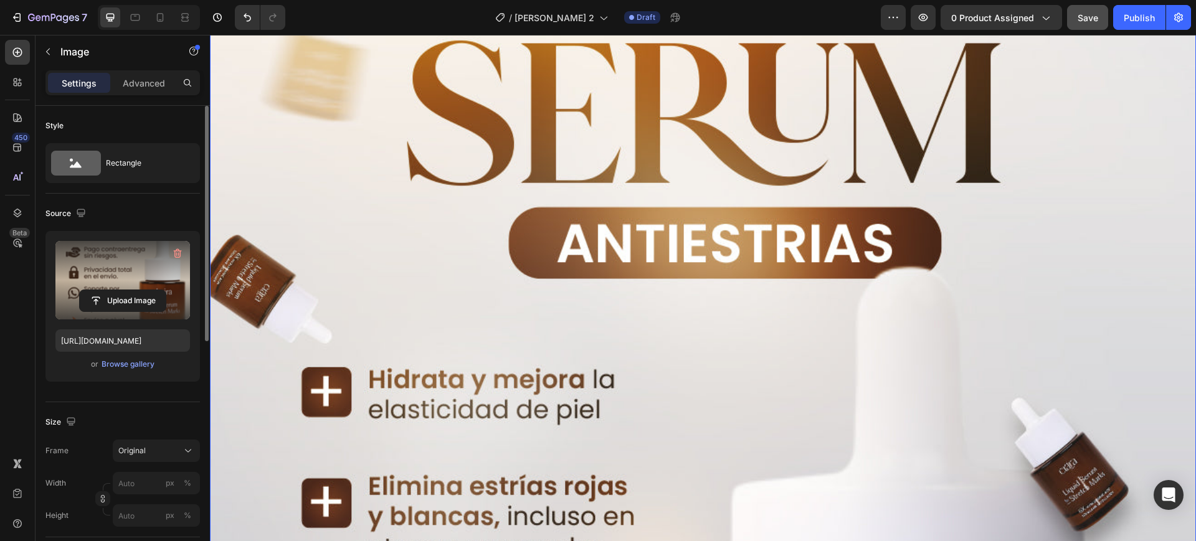
scroll to position [0, 0]
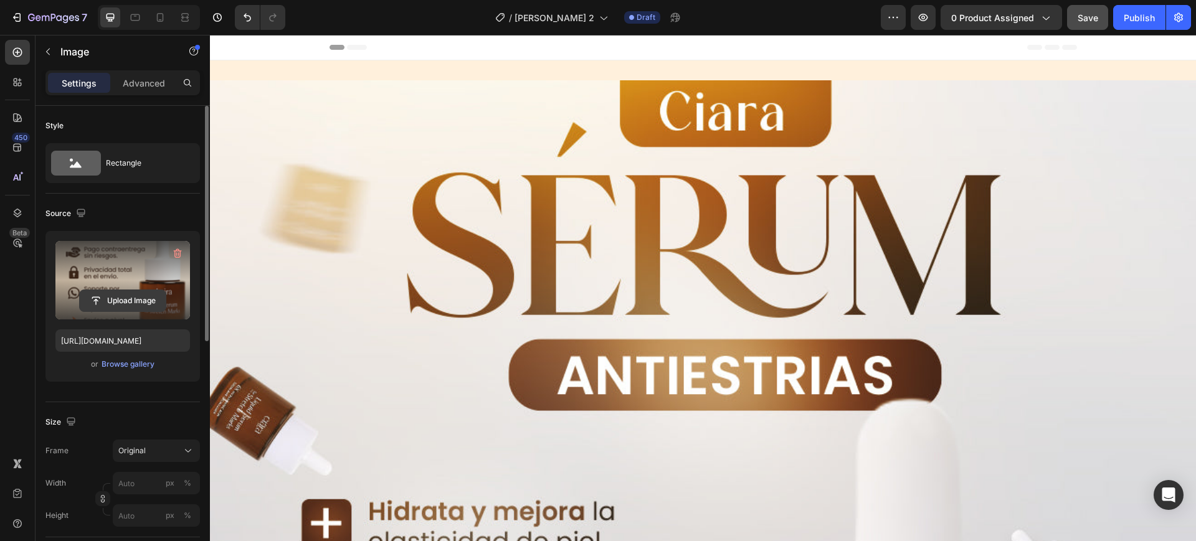
click at [148, 291] on input "file" at bounding box center [123, 300] width 86 height 21
click at [144, 301] on input "file" at bounding box center [123, 300] width 86 height 21
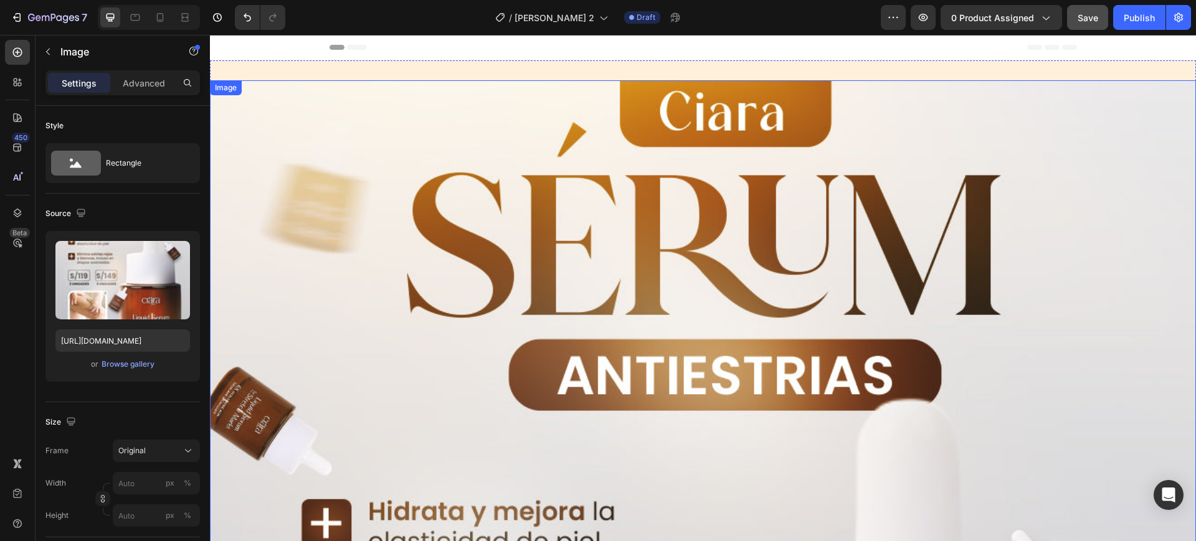
click at [279, 65] on icon at bounding box center [278, 68] width 7 height 9
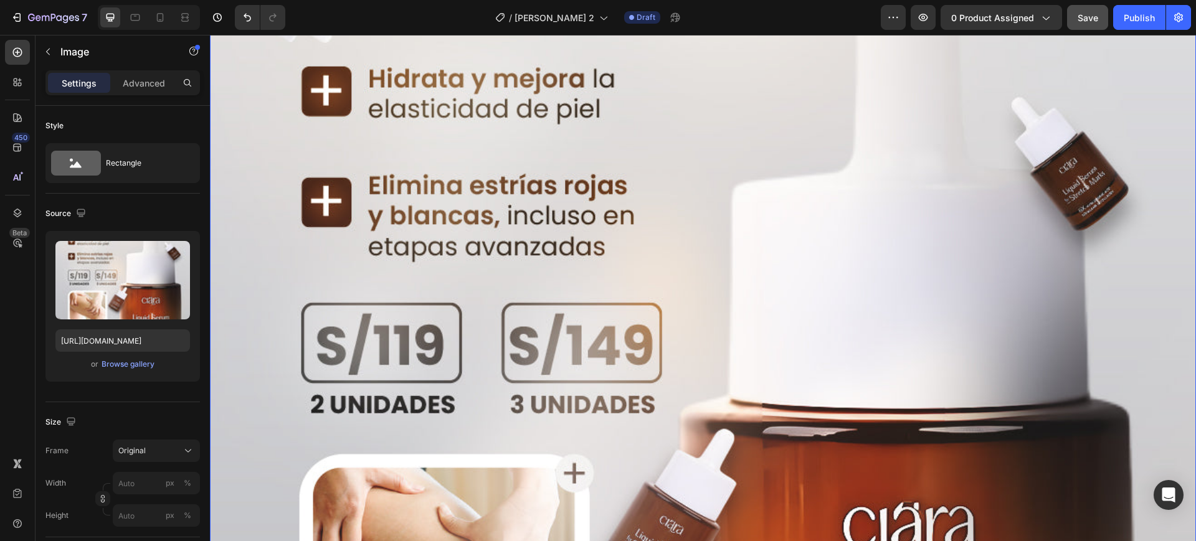
scroll to position [432, 0]
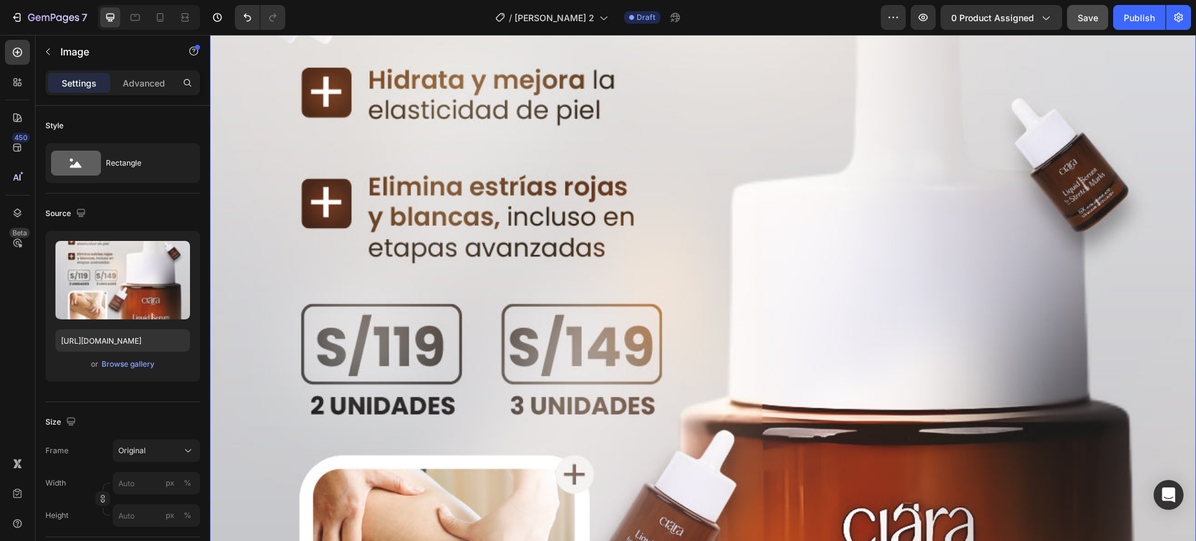
click at [554, 255] on img at bounding box center [703, 379] width 986 height 1460
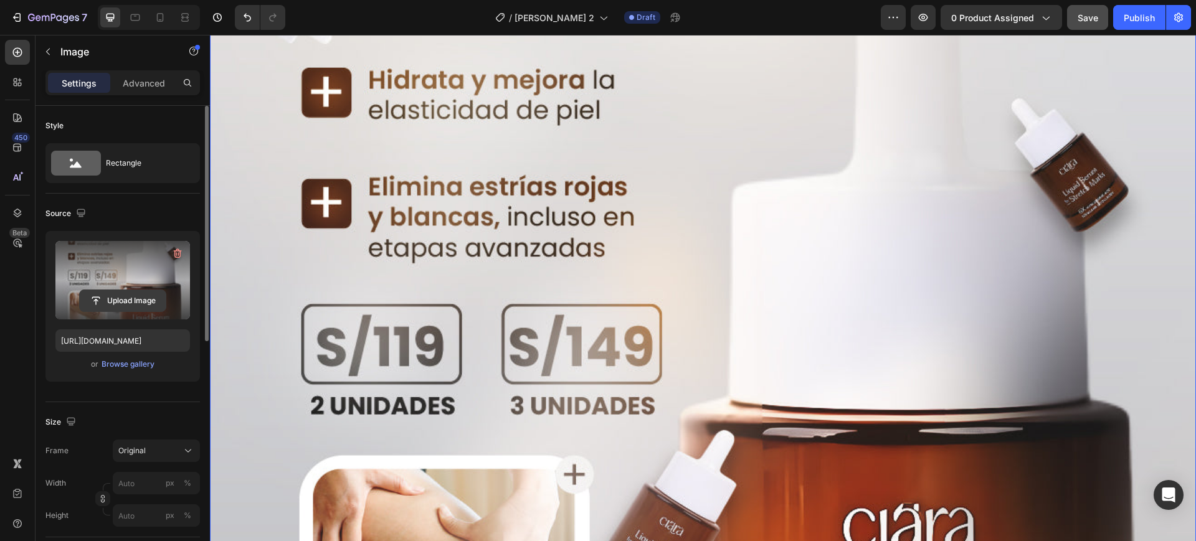
click at [111, 293] on input "file" at bounding box center [123, 300] width 86 height 21
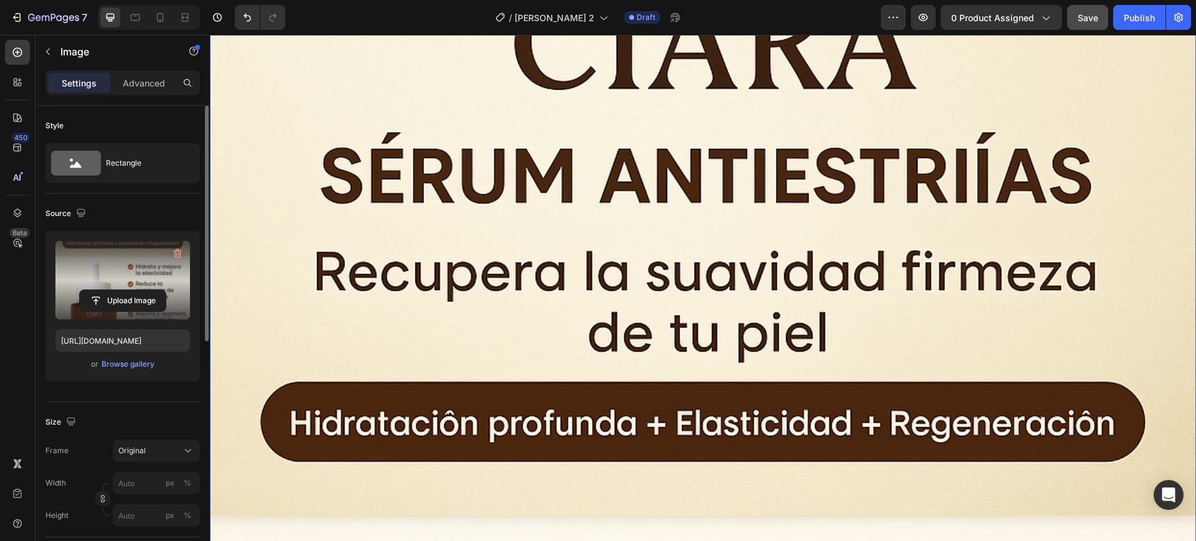
scroll to position [0, 0]
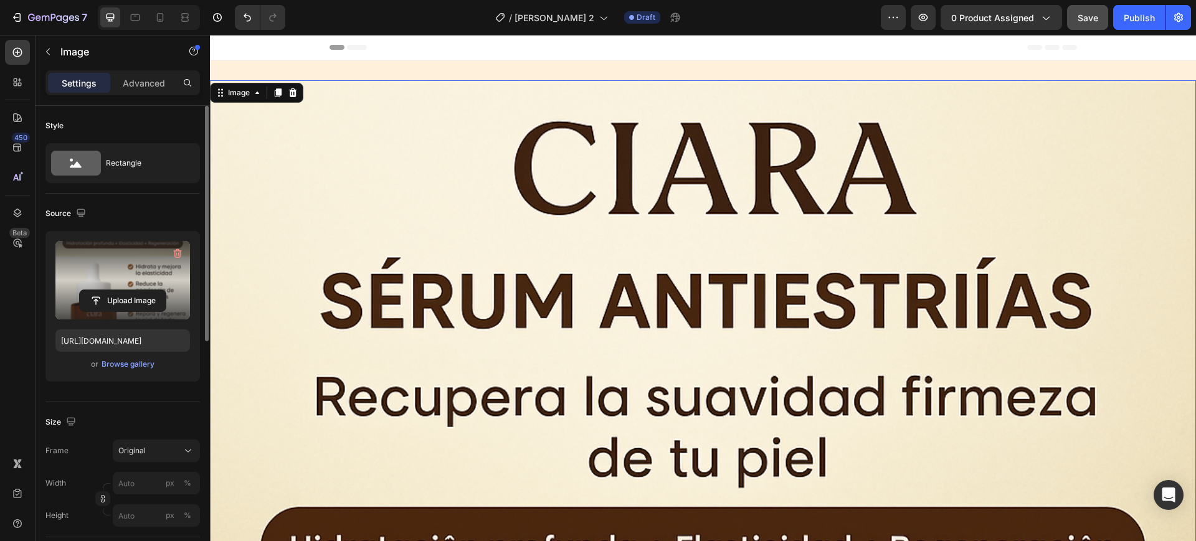
drag, startPoint x: 739, startPoint y: 230, endPoint x: 715, endPoint y: 230, distance: 24.3
click at [149, 292] on input "file" at bounding box center [123, 300] width 86 height 21
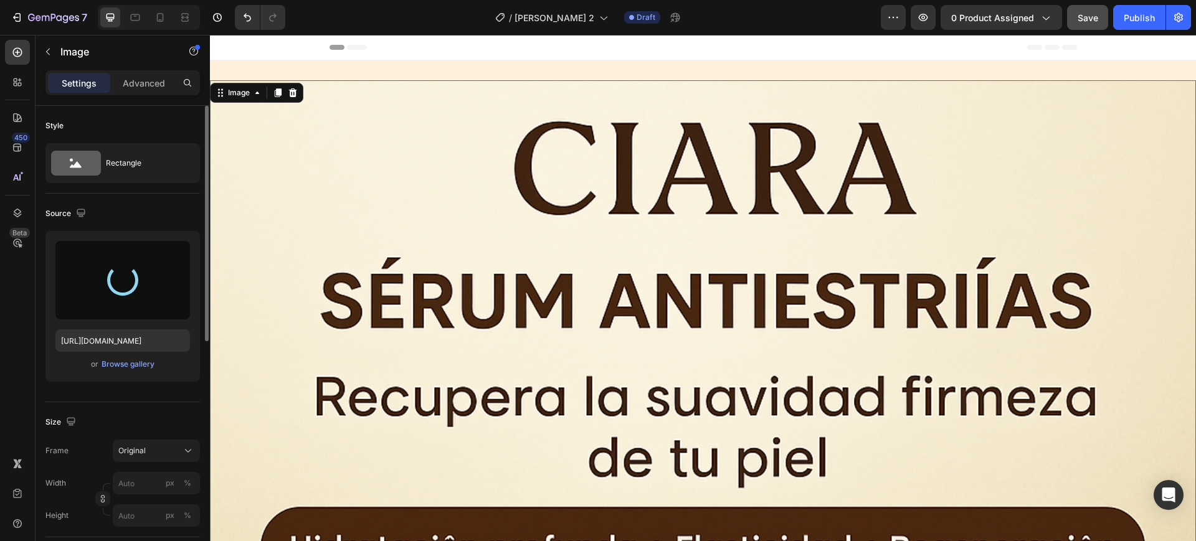
type input "[URL][DOMAIN_NAME]"
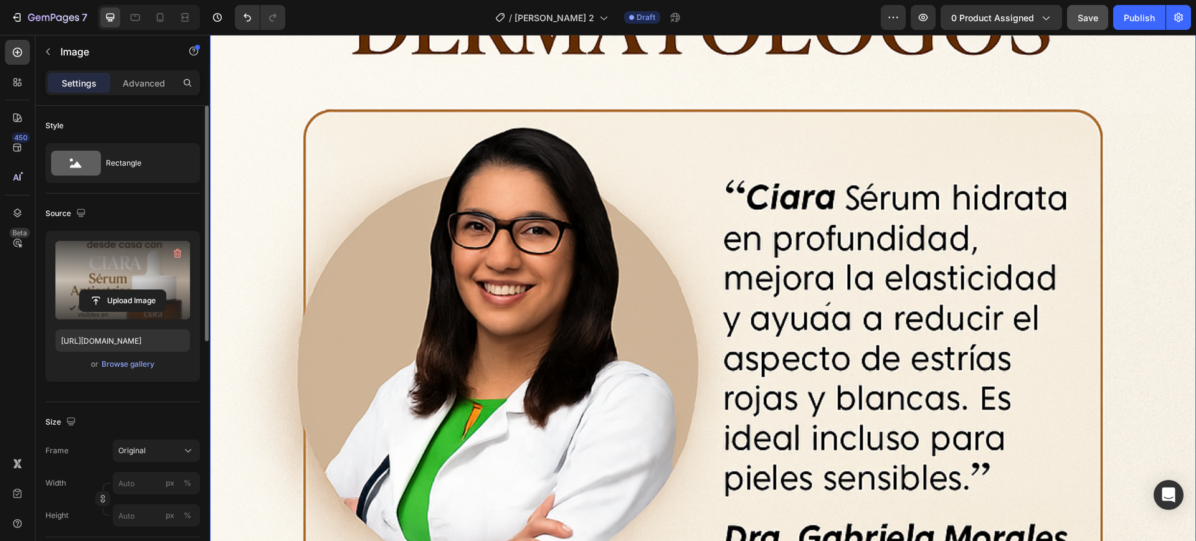
scroll to position [12067, 0]
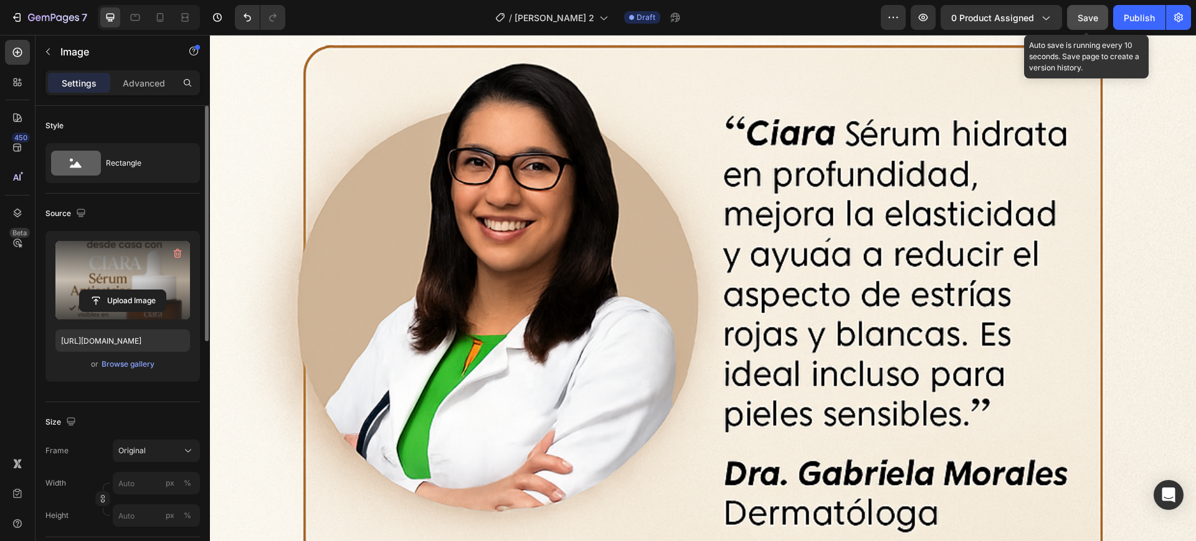
click at [1079, 17] on span "Save" at bounding box center [1087, 17] width 21 height 11
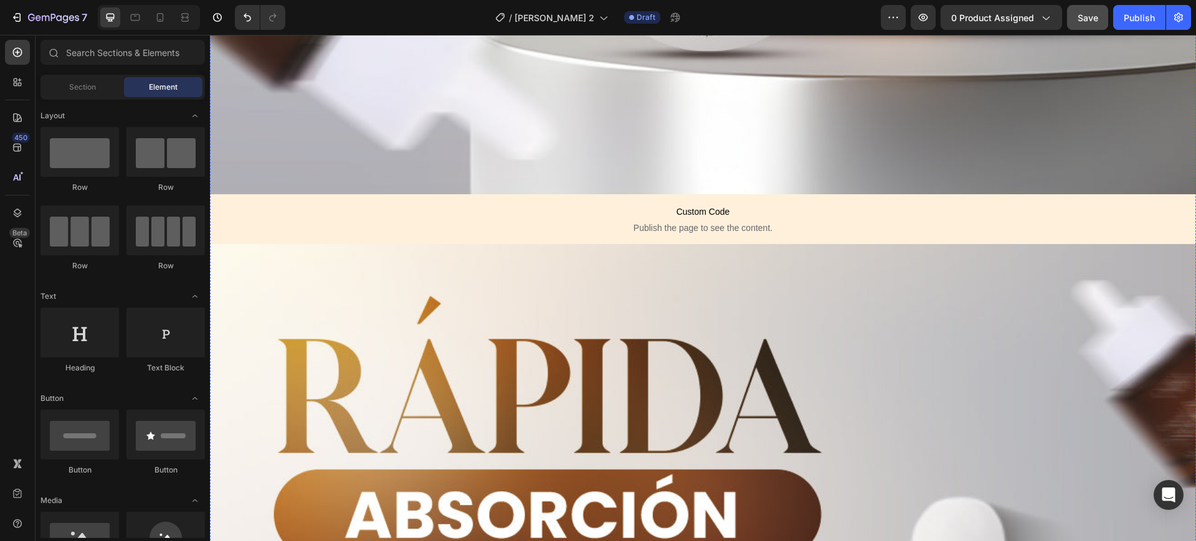
scroll to position [2958, 0]
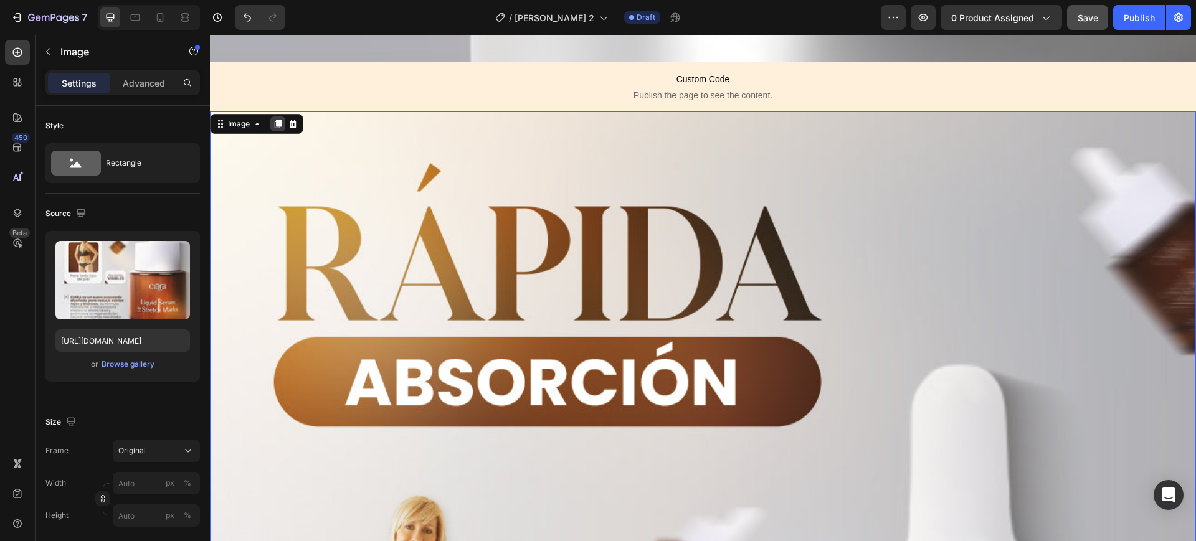
click at [281, 120] on icon at bounding box center [278, 124] width 7 height 9
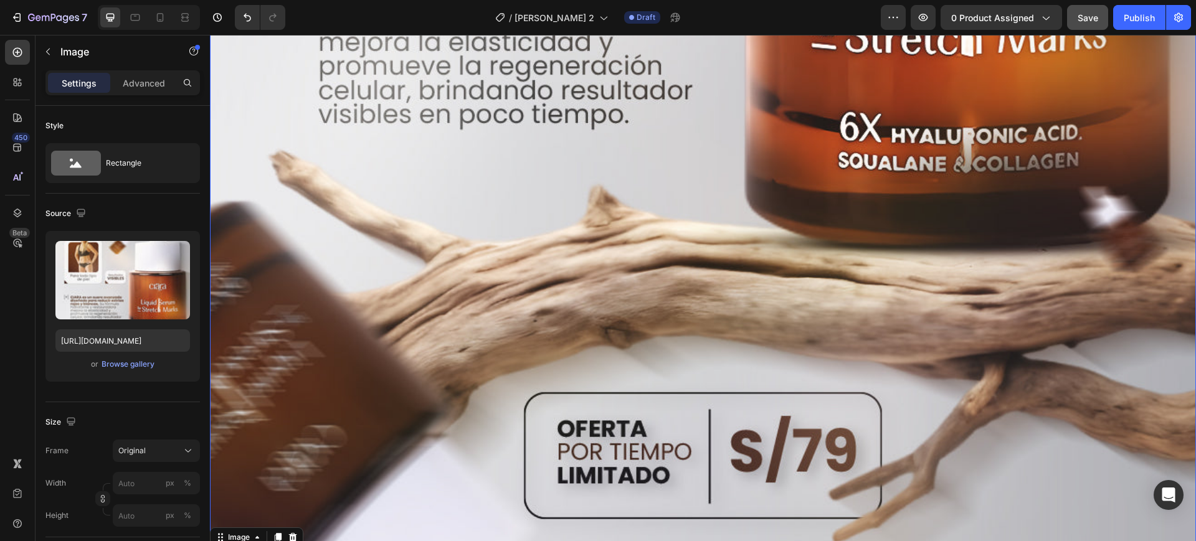
scroll to position [3926, 0]
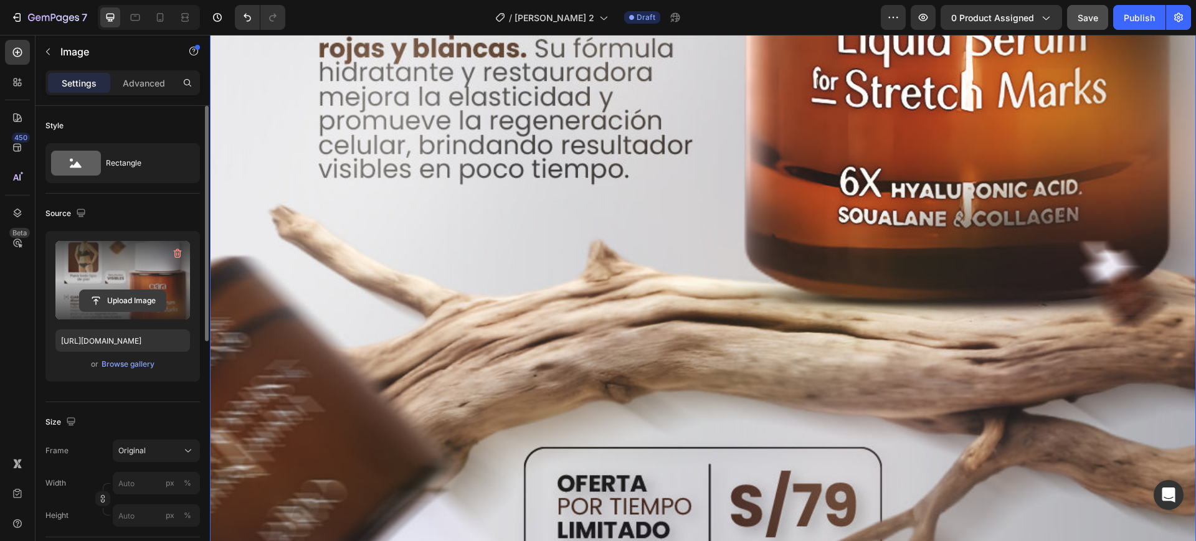
click at [112, 294] on input "file" at bounding box center [123, 300] width 86 height 21
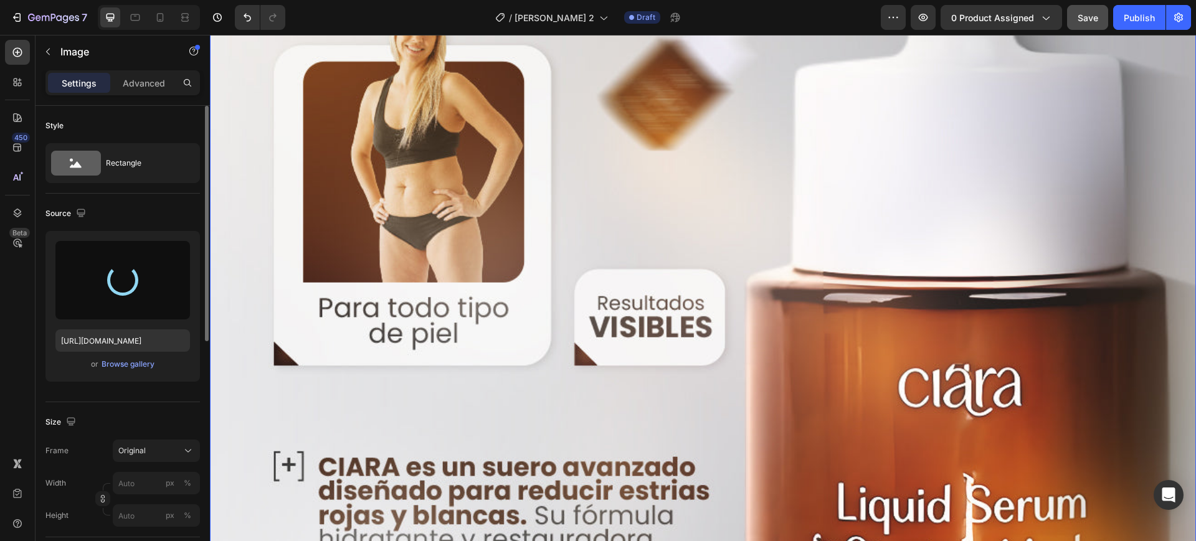
scroll to position [3070, 0]
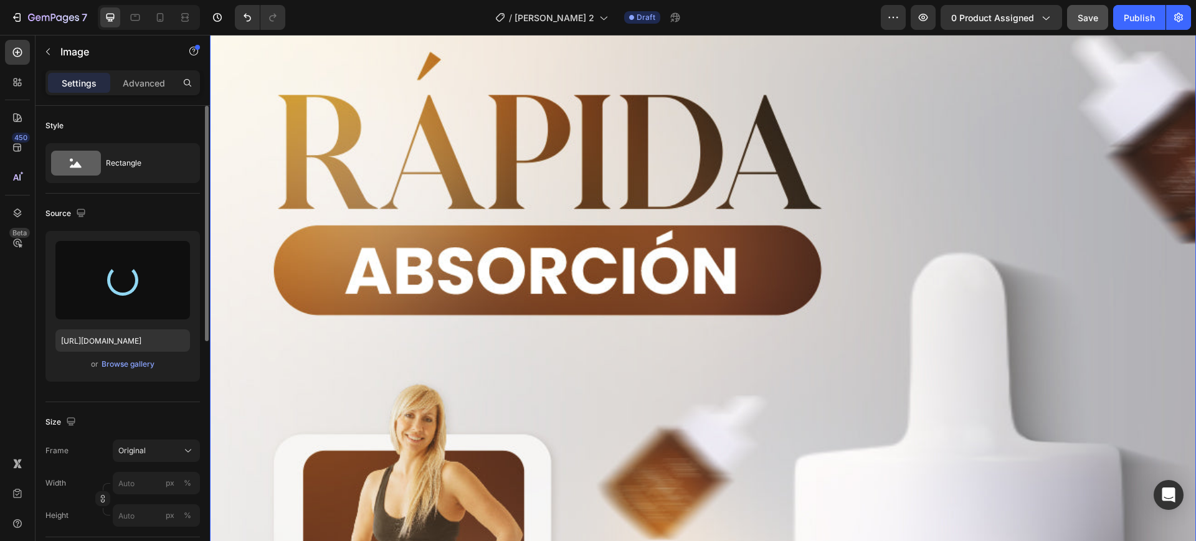
type input "[URL][DOMAIN_NAME]"
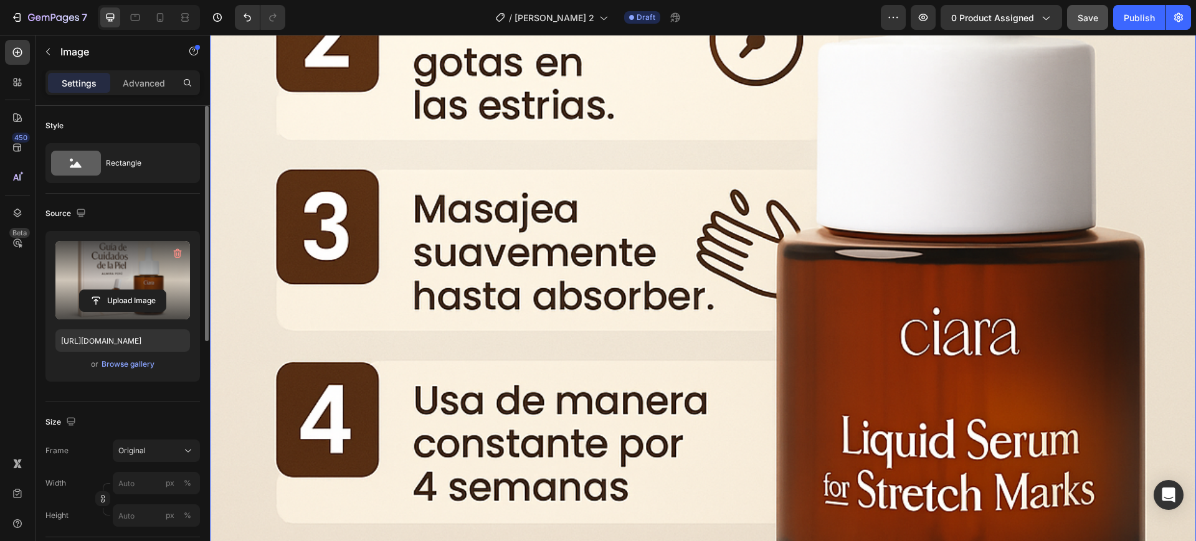
scroll to position [8096, 0]
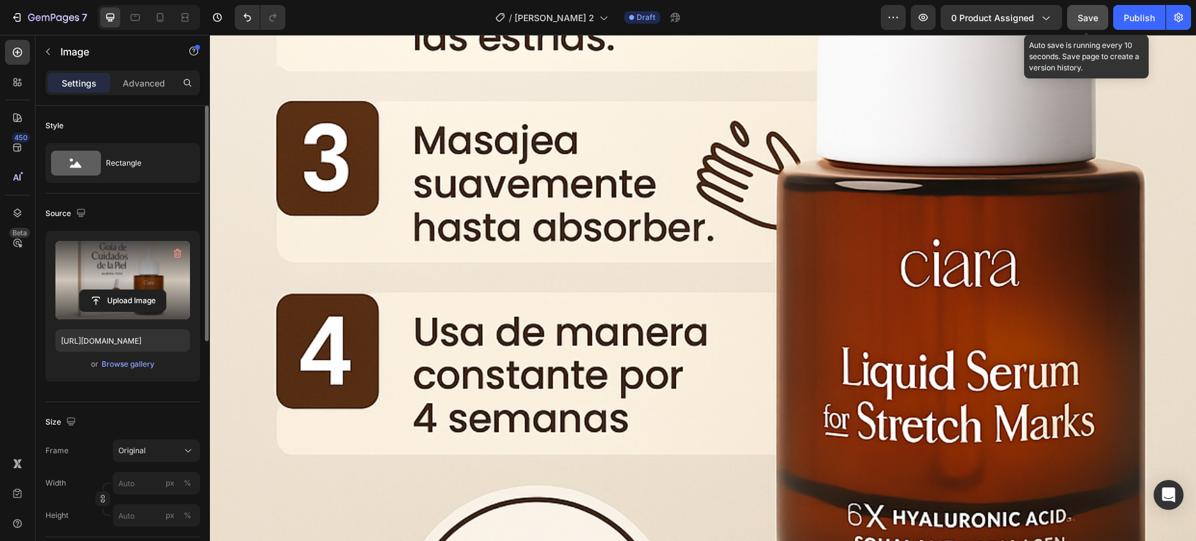
click at [1092, 14] on span "Save" at bounding box center [1087, 17] width 21 height 11
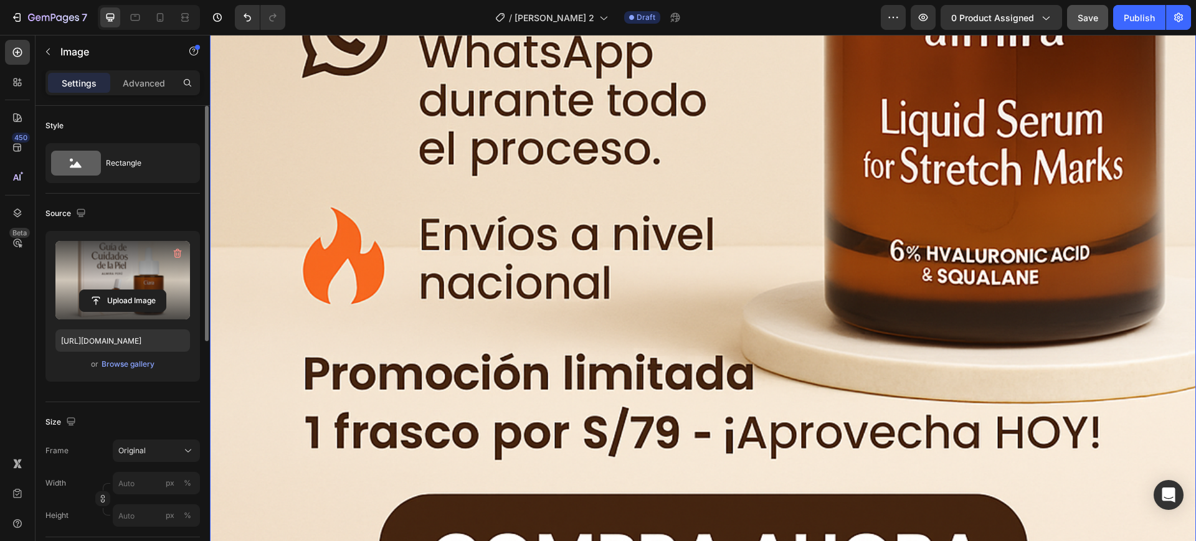
scroll to position [20105, 0]
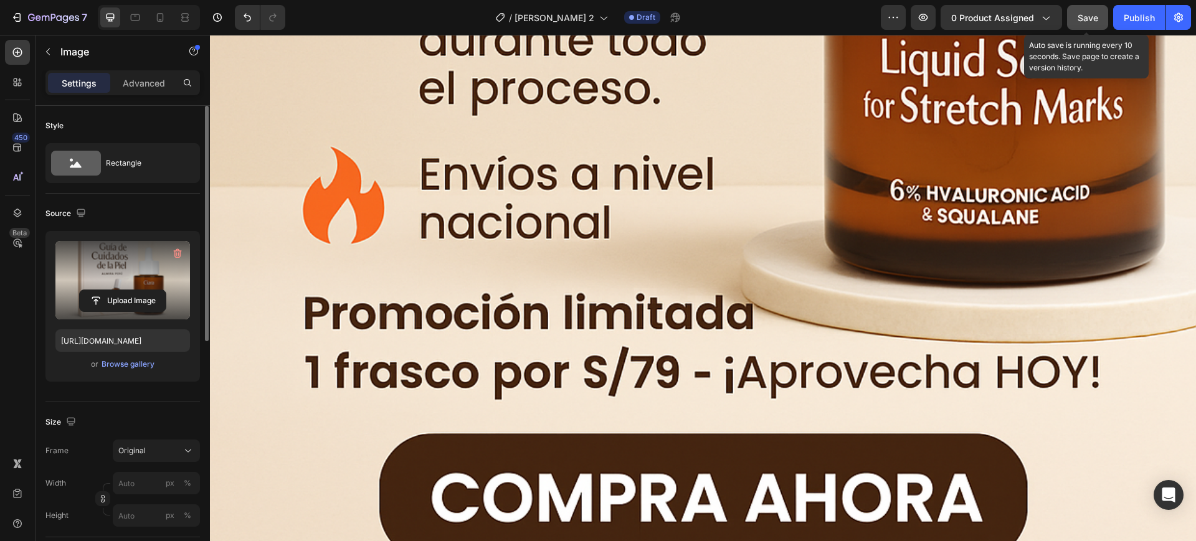
click at [1087, 16] on span "Save" at bounding box center [1087, 17] width 21 height 11
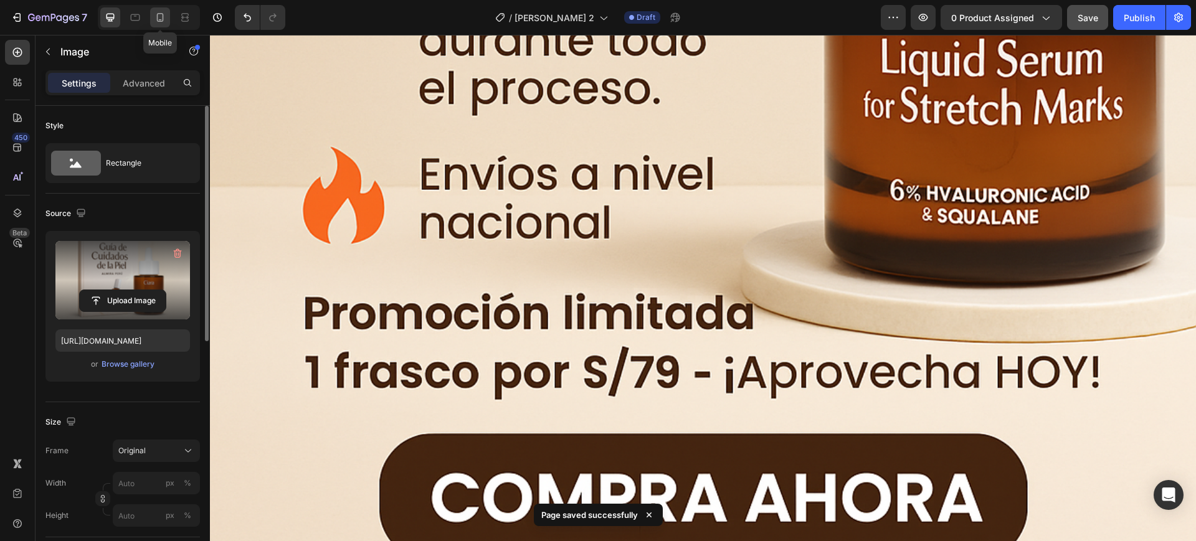
click at [161, 21] on icon at bounding box center [160, 17] width 7 height 9
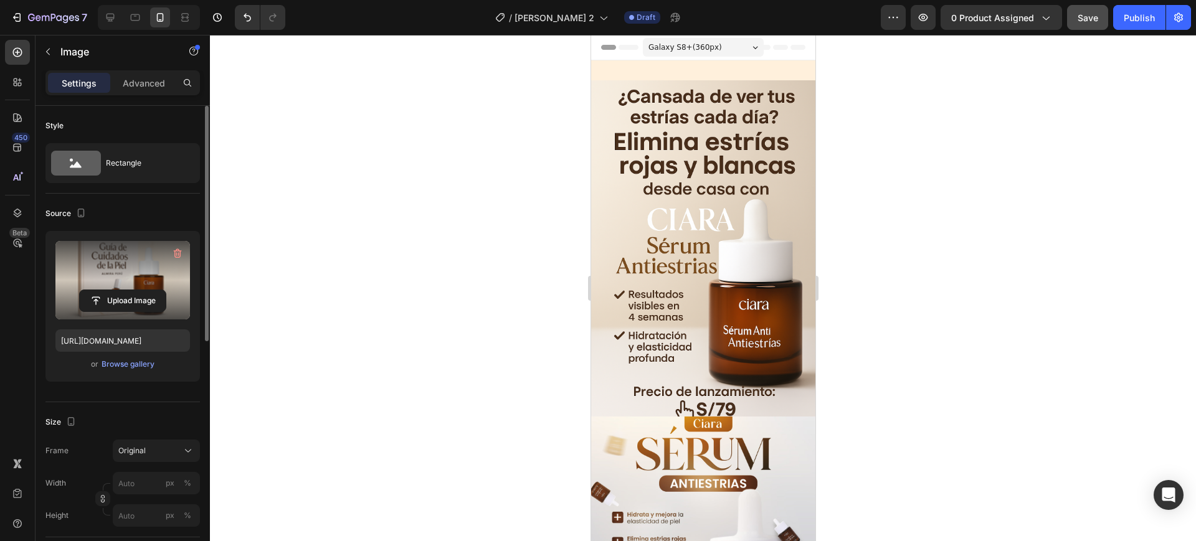
click at [961, 291] on div at bounding box center [703, 288] width 986 height 506
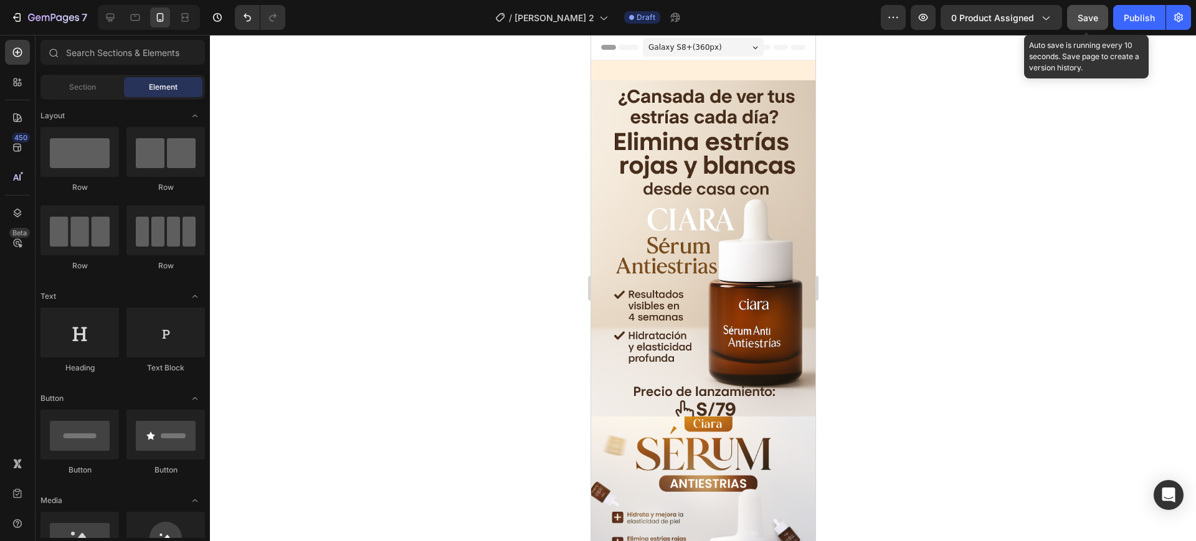
click at [1089, 22] on span "Save" at bounding box center [1087, 17] width 21 height 11
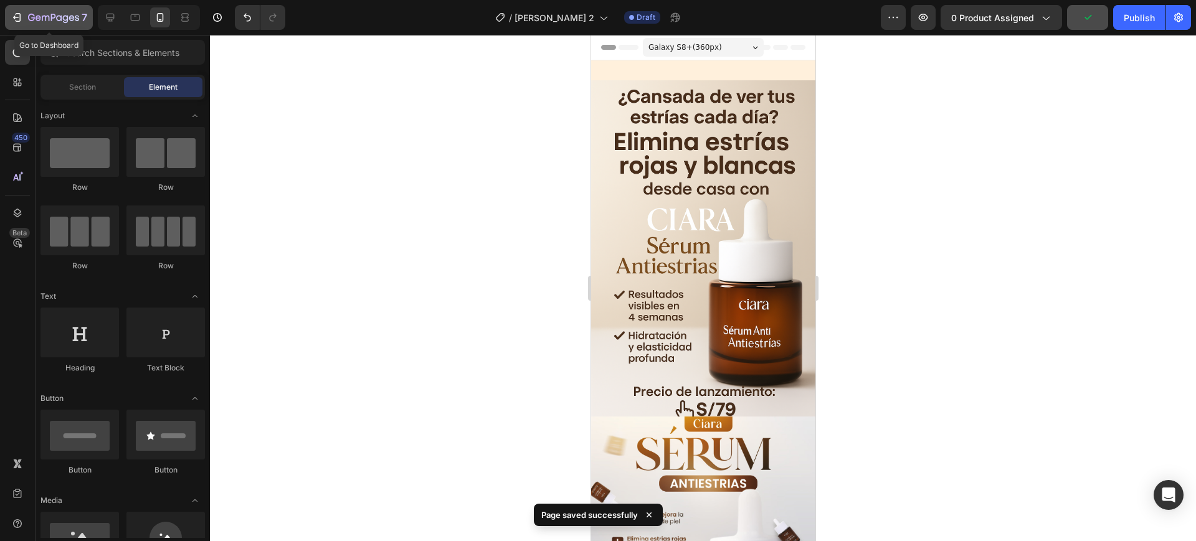
click at [18, 9] on button "7" at bounding box center [49, 17] width 88 height 25
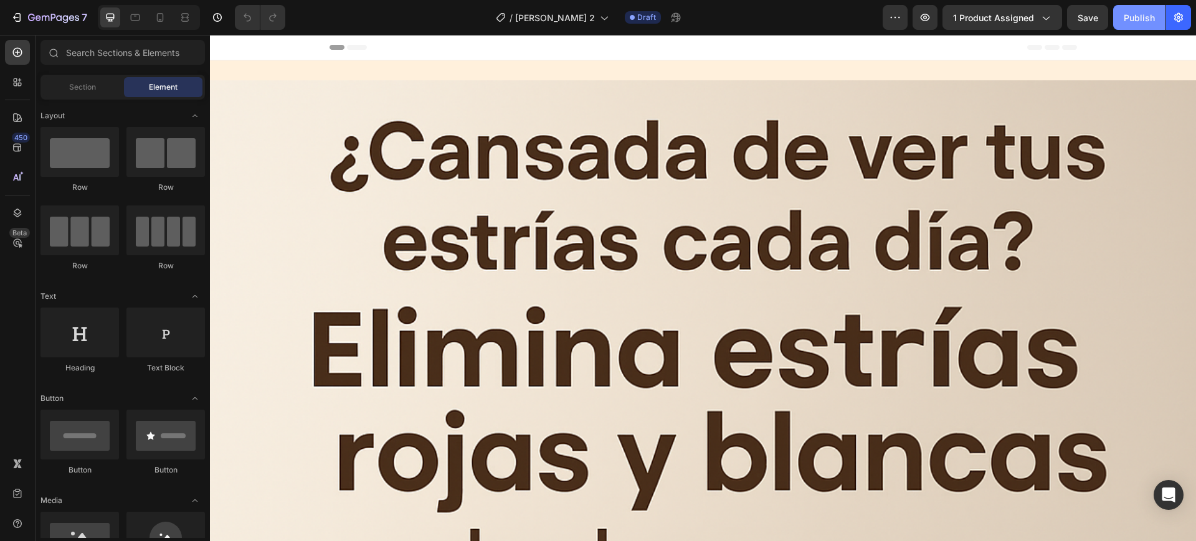
click at [1143, 20] on div "Publish" at bounding box center [1139, 17] width 31 height 13
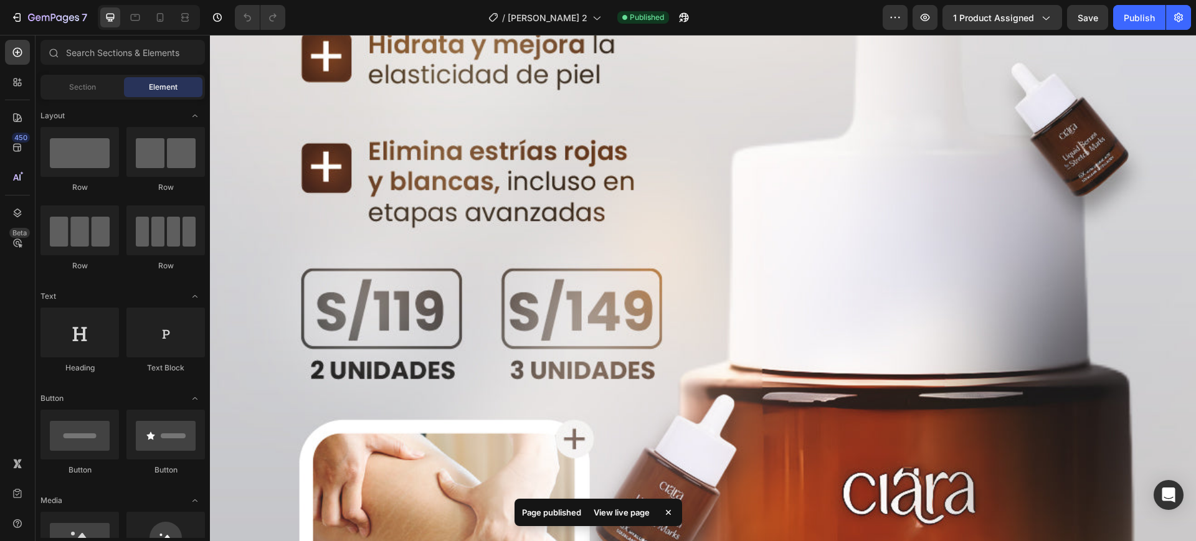
scroll to position [1557, 0]
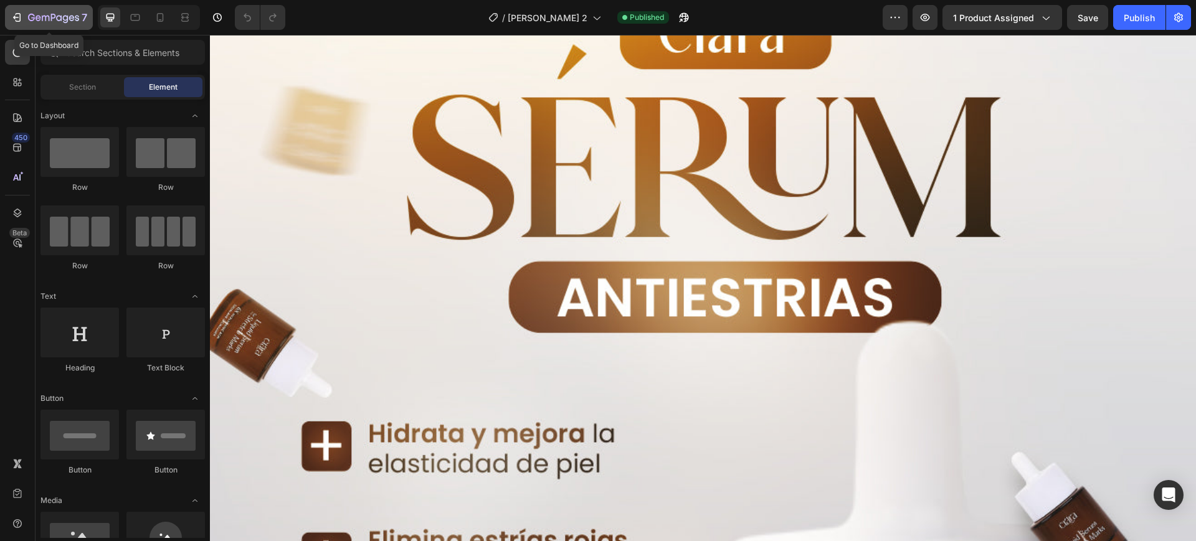
click at [21, 22] on icon "button" at bounding box center [17, 17] width 12 height 12
